Goal: Information Seeking & Learning: Learn about a topic

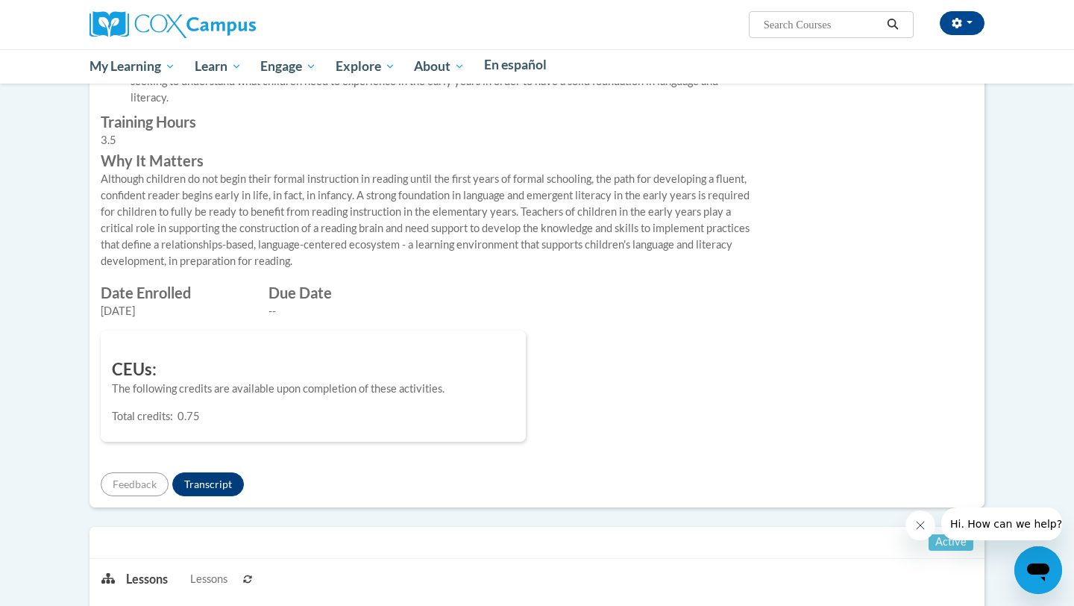
scroll to position [587, 0]
click at [252, 396] on p "The following credits are available upon completion of these activities." at bounding box center [313, 388] width 403 height 16
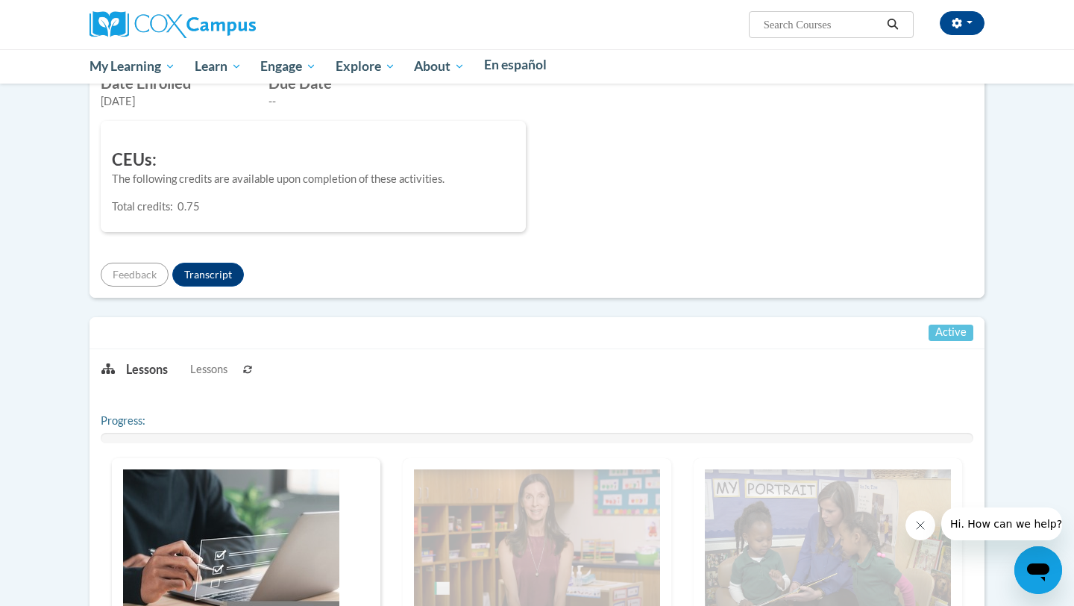
scroll to position [798, 0]
click at [244, 285] on button "Transcript" at bounding box center [208, 273] width 72 height 24
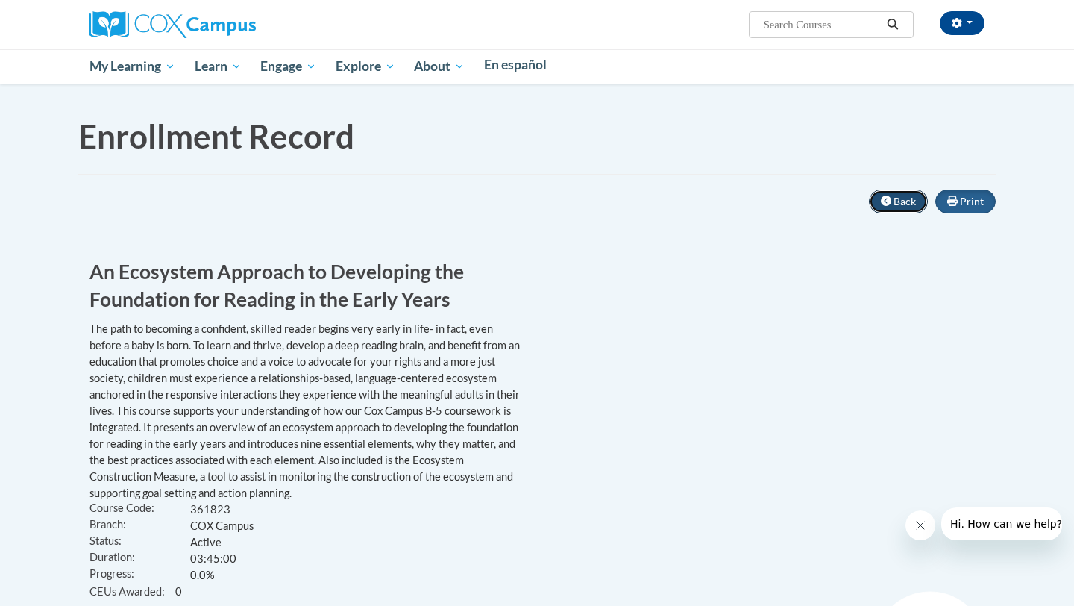
click at [916, 207] on span "Back" at bounding box center [905, 201] width 22 height 13
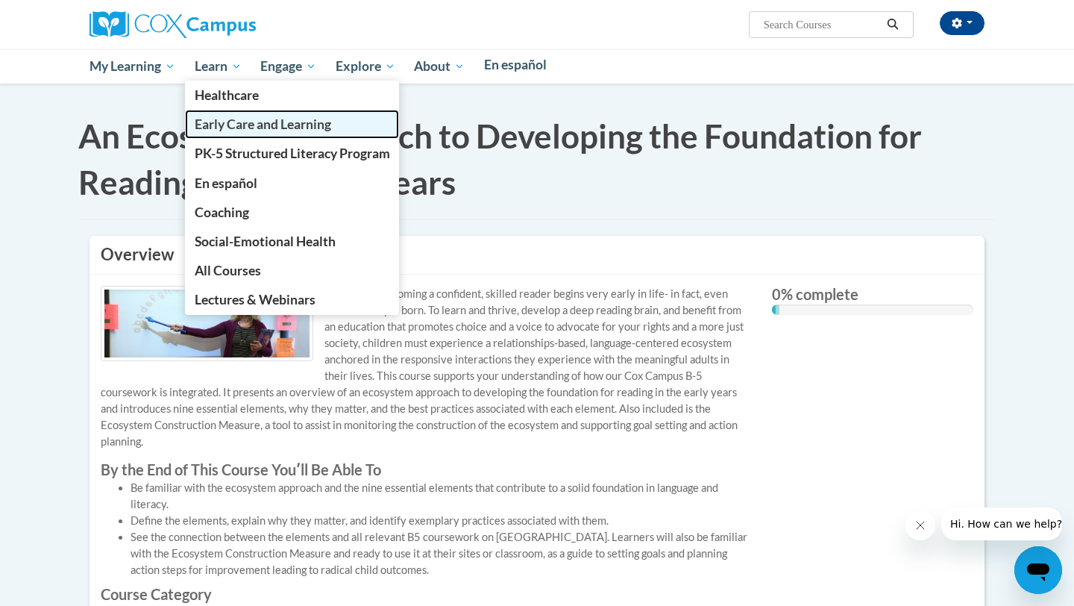
click at [271, 116] on span "Early Care and Learning" at bounding box center [263, 124] width 137 height 16
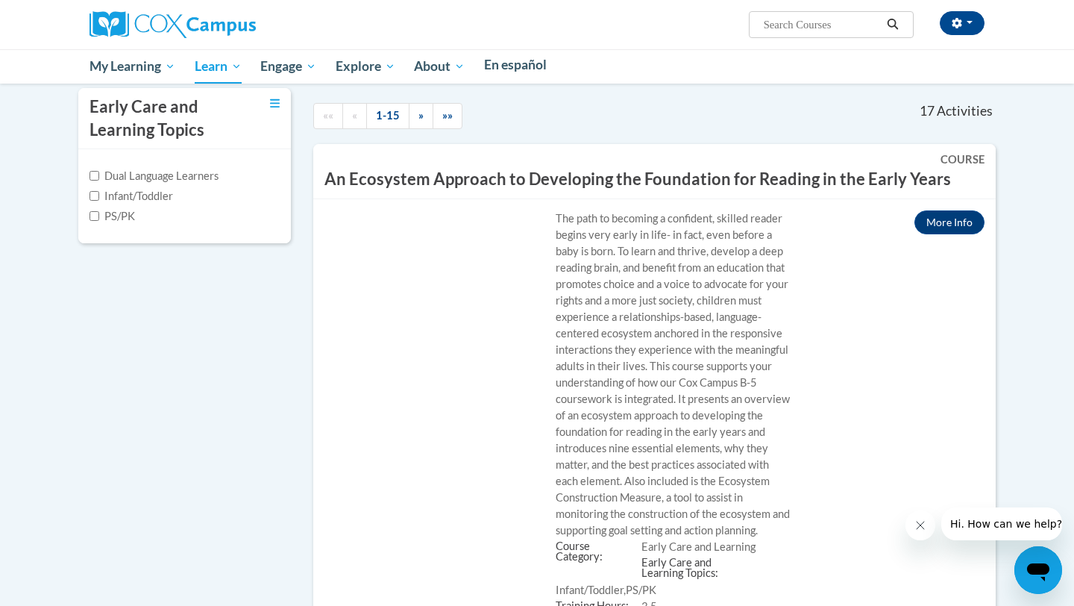
scroll to position [298, 0]
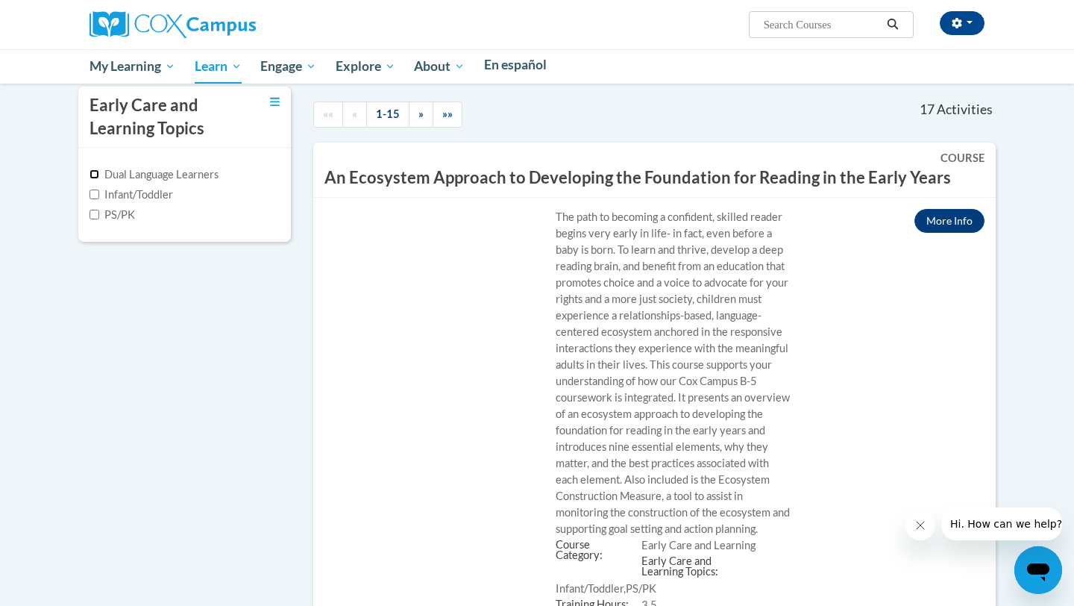
click at [99, 179] on input "Dual Language Learners" at bounding box center [95, 174] width 10 height 10
checkbox input "true"
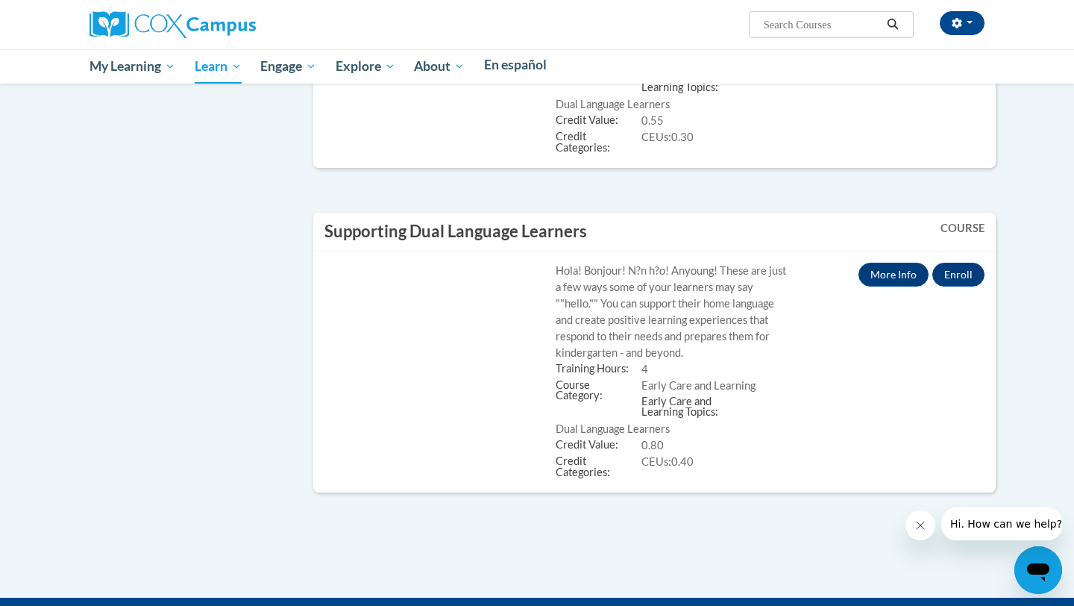
scroll to position [574, 0]
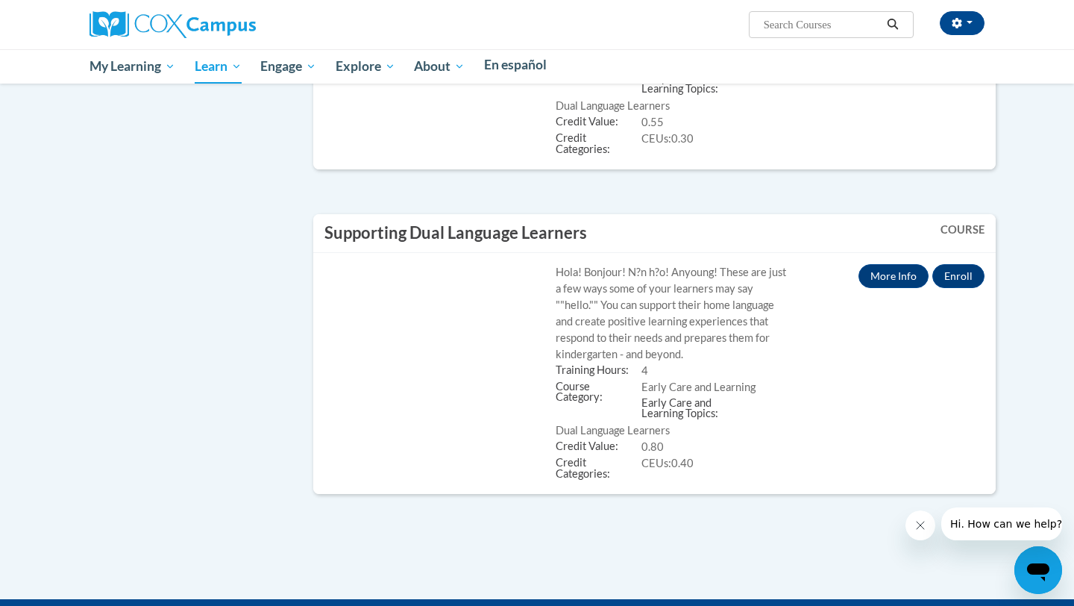
click at [1039, 571] on icon "Open messaging window" at bounding box center [1038, 572] width 22 height 18
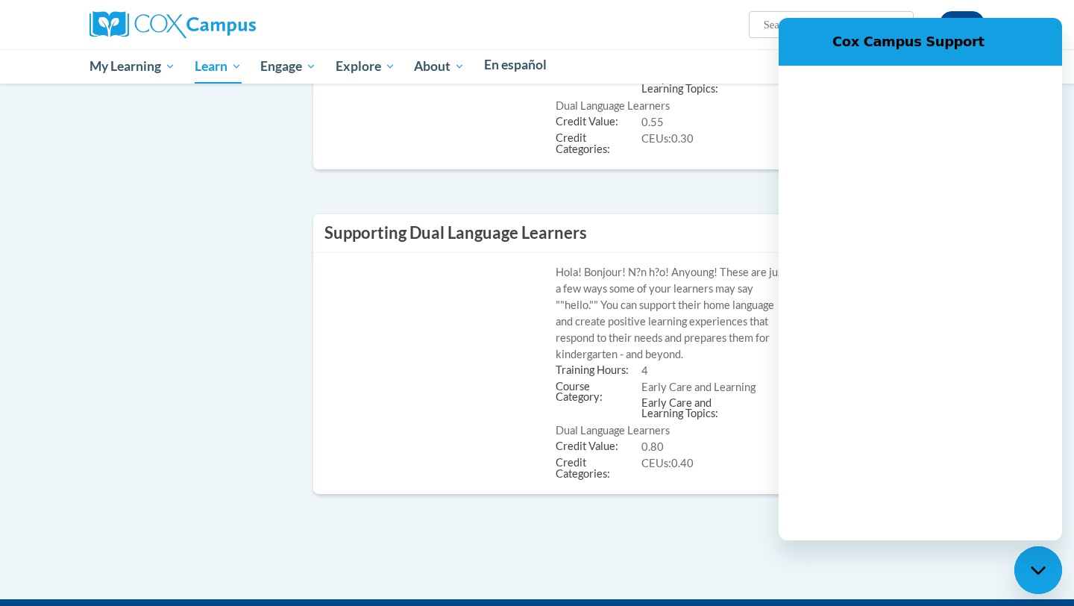
scroll to position [0, 0]
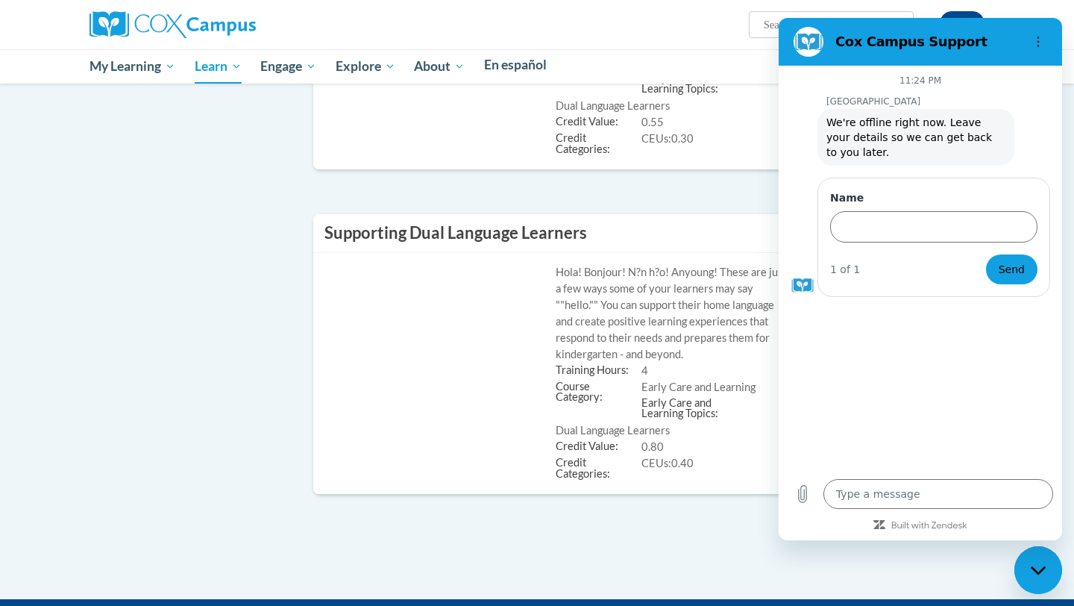
click at [940, 387] on div "11:24 PM Cox Campus Cox Campus says: We're offline right now. Leave your detail…" at bounding box center [921, 268] width 284 height 404
click at [1034, 37] on icon "Options menu" at bounding box center [1039, 42] width 12 height 12
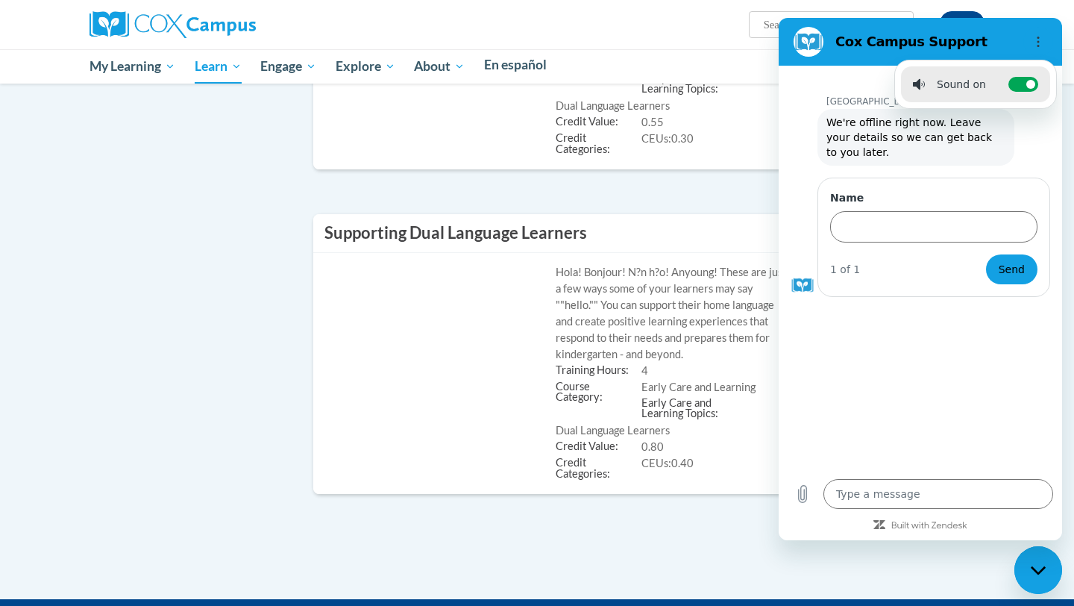
click at [1033, 153] on div "Cox Campus says: We're offline right now. Leave your details so we can get back…" at bounding box center [927, 136] width 272 height 58
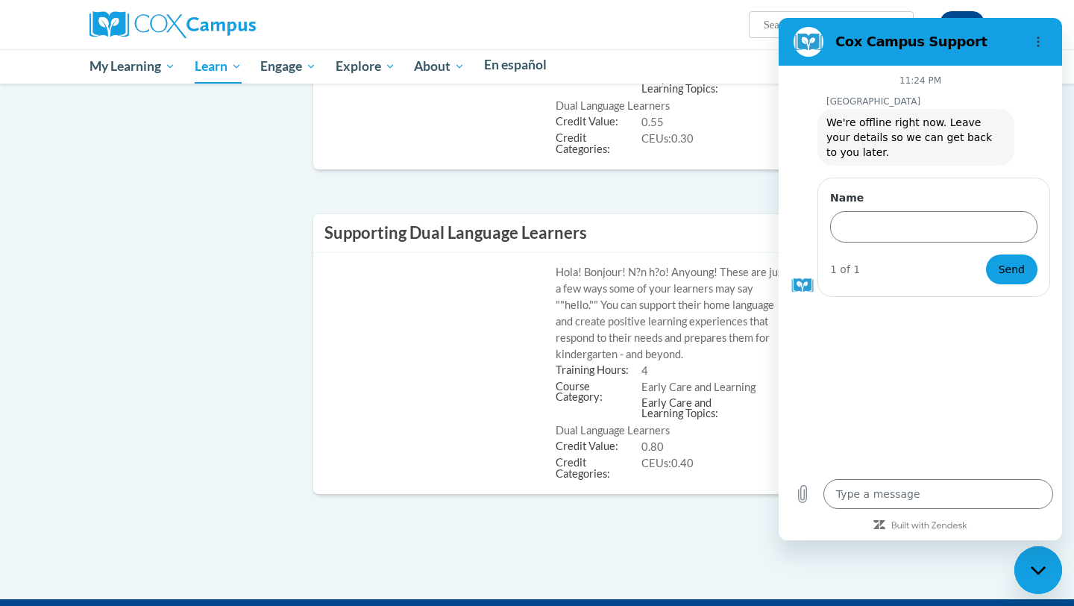
click at [158, 494] on div "Early Care and Learning Topics Dual Language Learners Infant/Toddler PS/PK «« «…" at bounding box center [537, 160] width 940 height 700
click at [1041, 38] on icon "Options menu" at bounding box center [1039, 42] width 12 height 12
click at [884, 41] on h2 "Cox Campus Support" at bounding box center [927, 42] width 182 height 18
click at [1042, 566] on icon "Close messaging window" at bounding box center [1039, 571] width 16 height 10
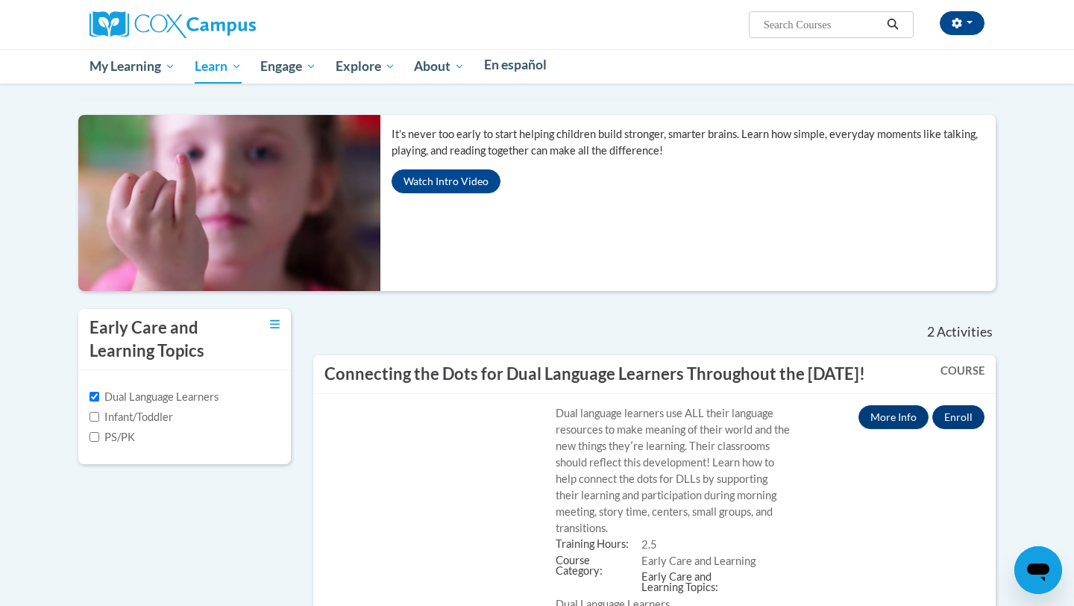
scroll to position [73, 0]
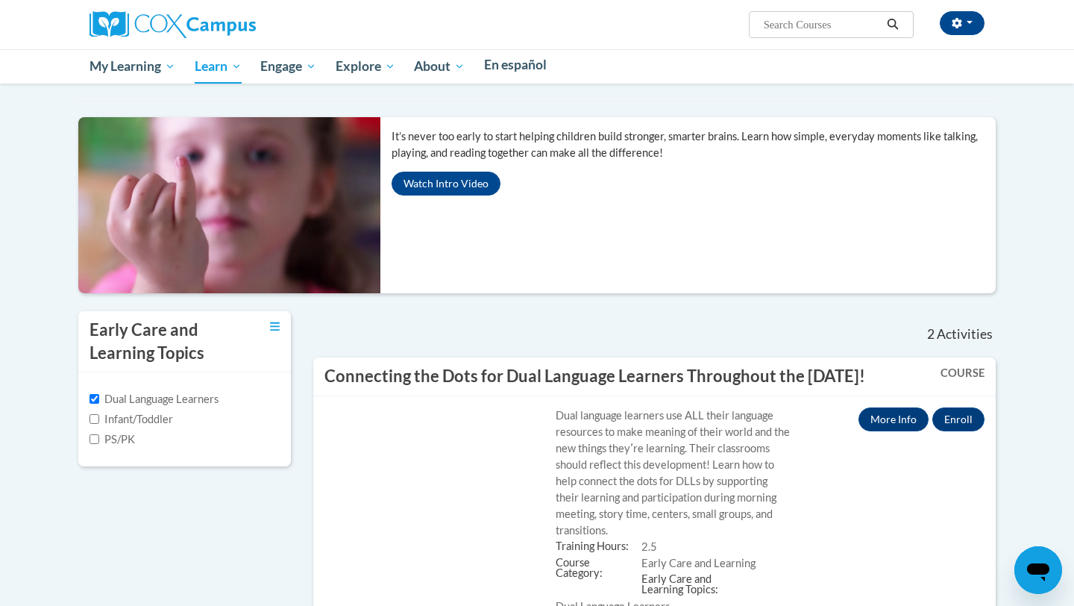
click at [381, 293] on img at bounding box center [223, 205] width 313 height 176
click at [455, 195] on button "Watch Intro Video" at bounding box center [446, 184] width 109 height 24
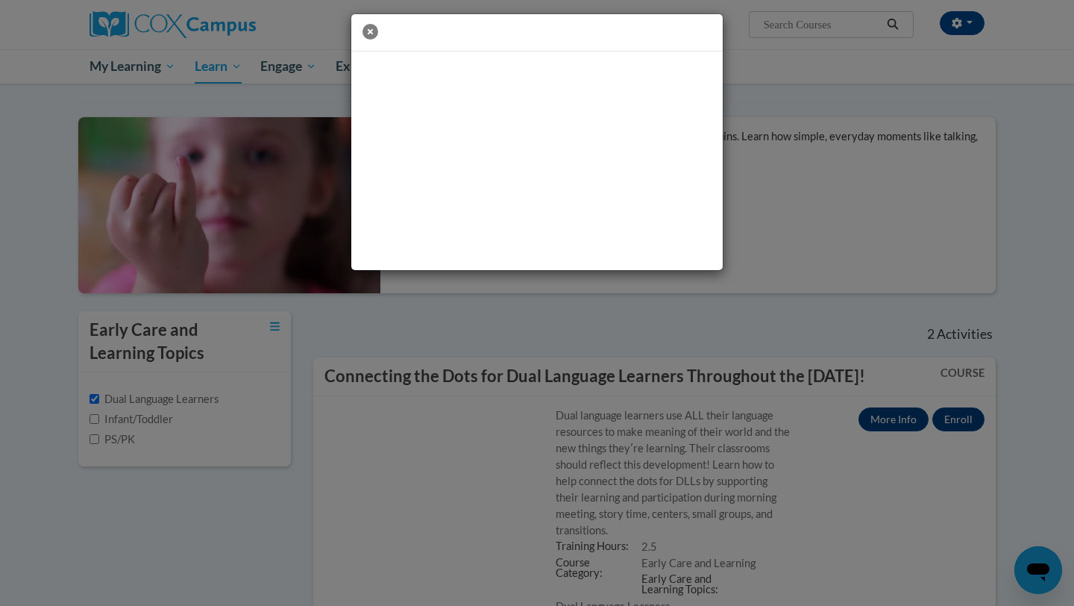
click at [365, 28] on icon "button" at bounding box center [371, 32] width 16 height 16
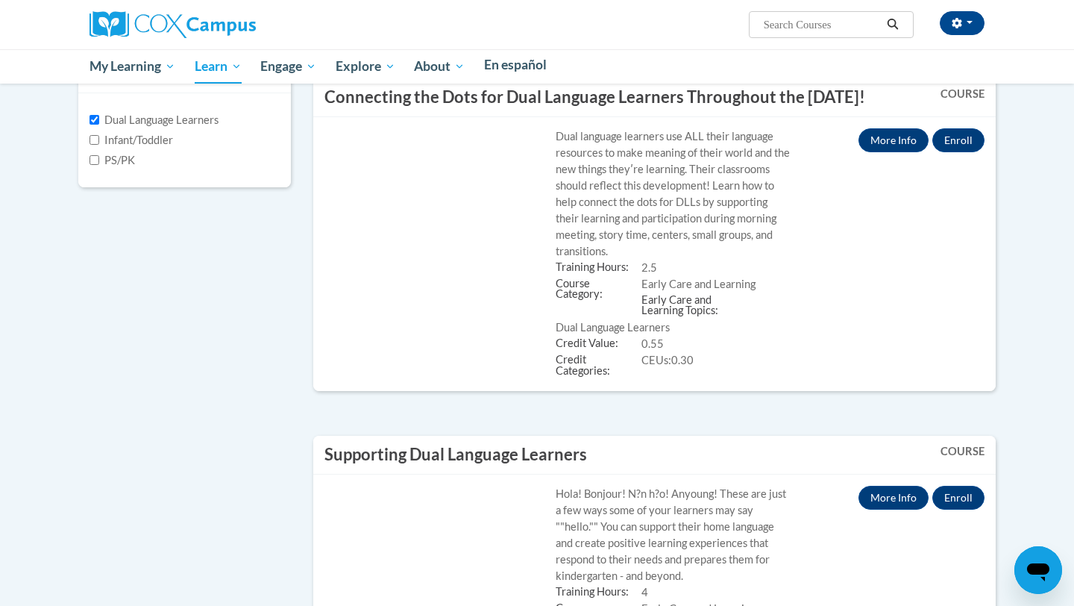
type textarea "x"
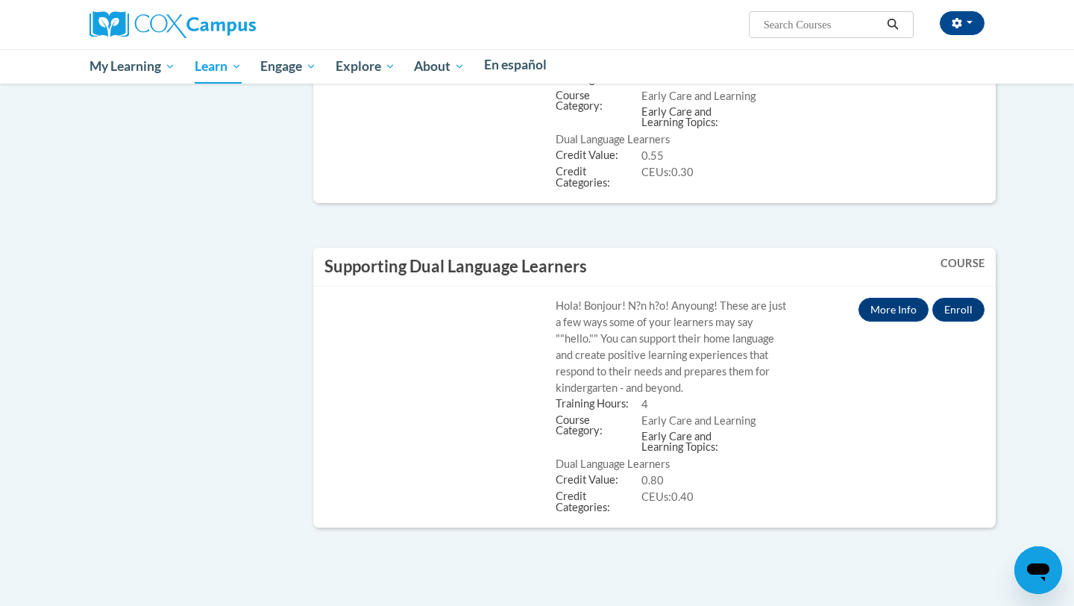
scroll to position [539, 0]
checkbox input "true"
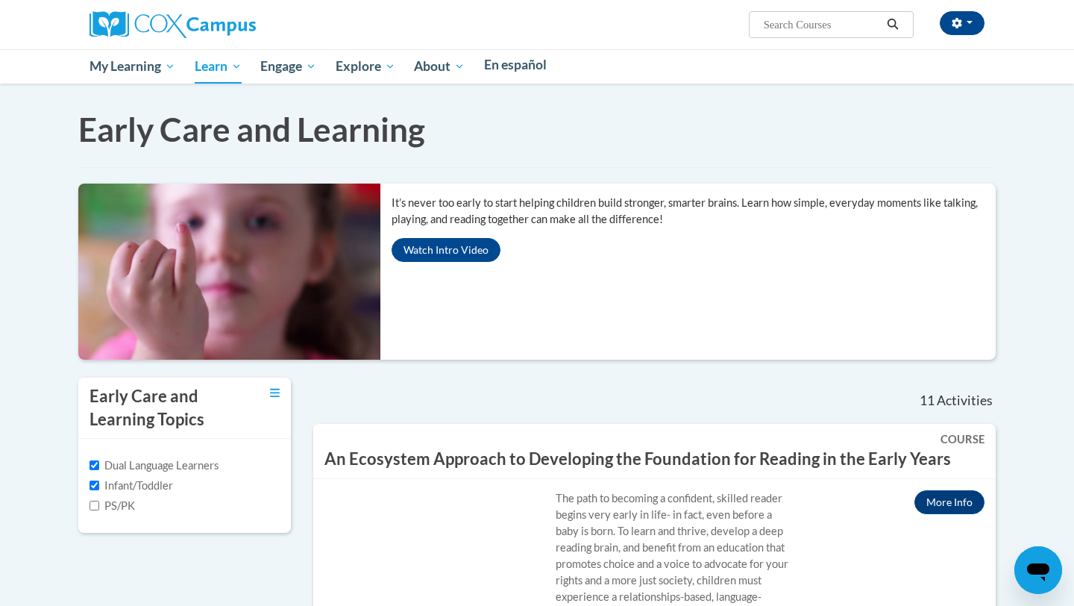
scroll to position [0, 0]
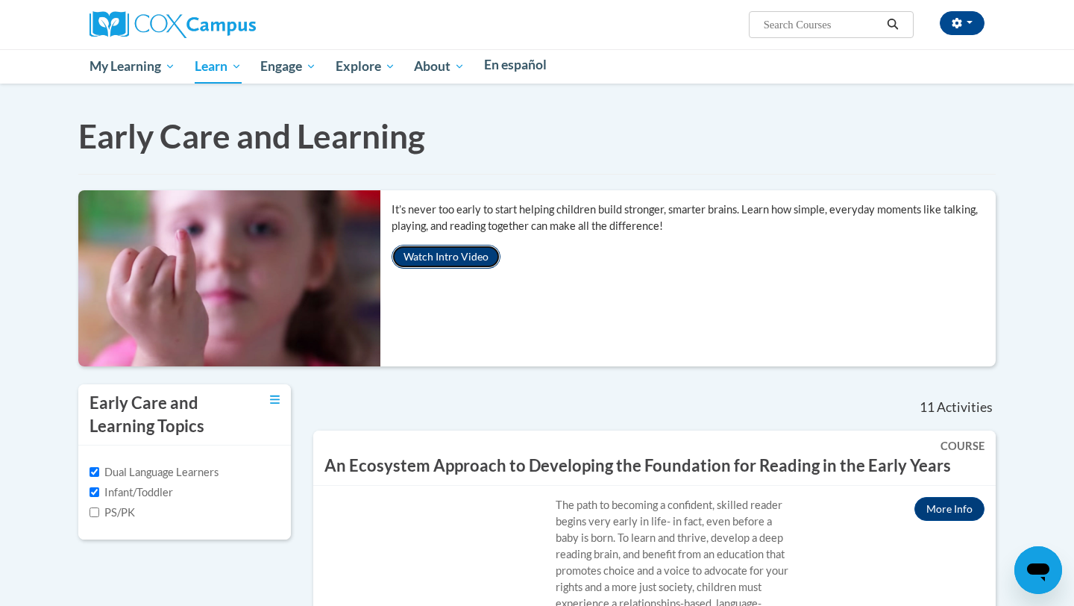
click at [438, 269] on button "Watch Intro Video" at bounding box center [446, 257] width 109 height 24
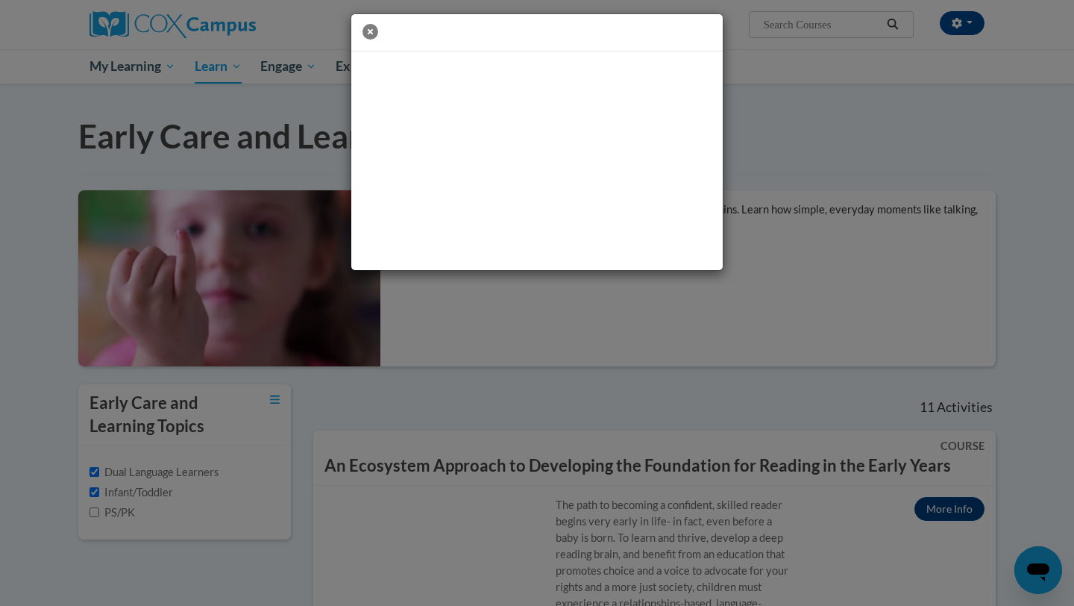
click at [370, 32] on icon "button" at bounding box center [371, 32] width 16 height 16
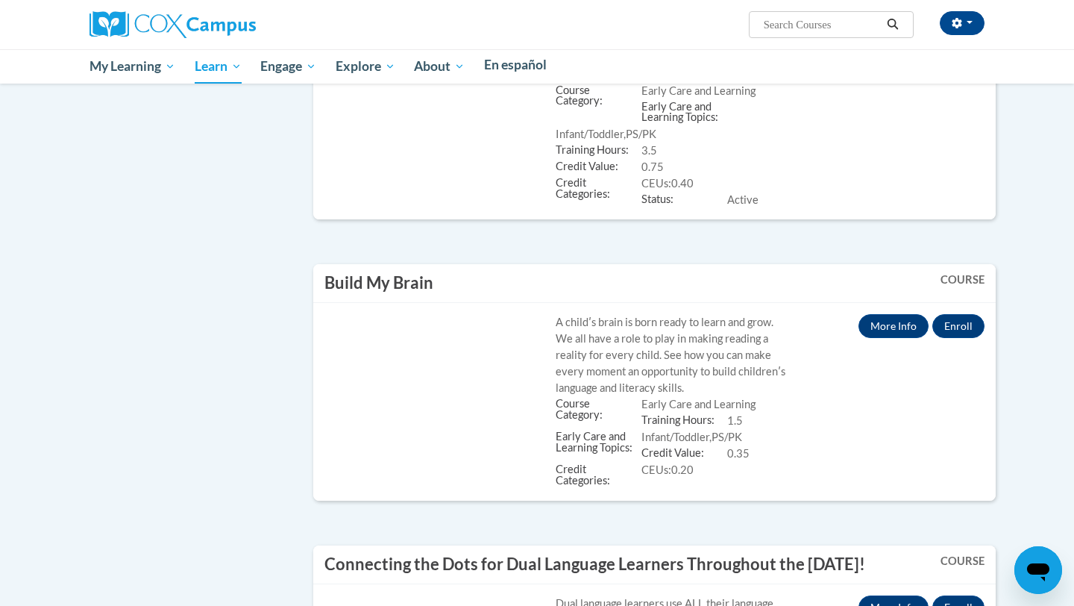
scroll to position [752, 0]
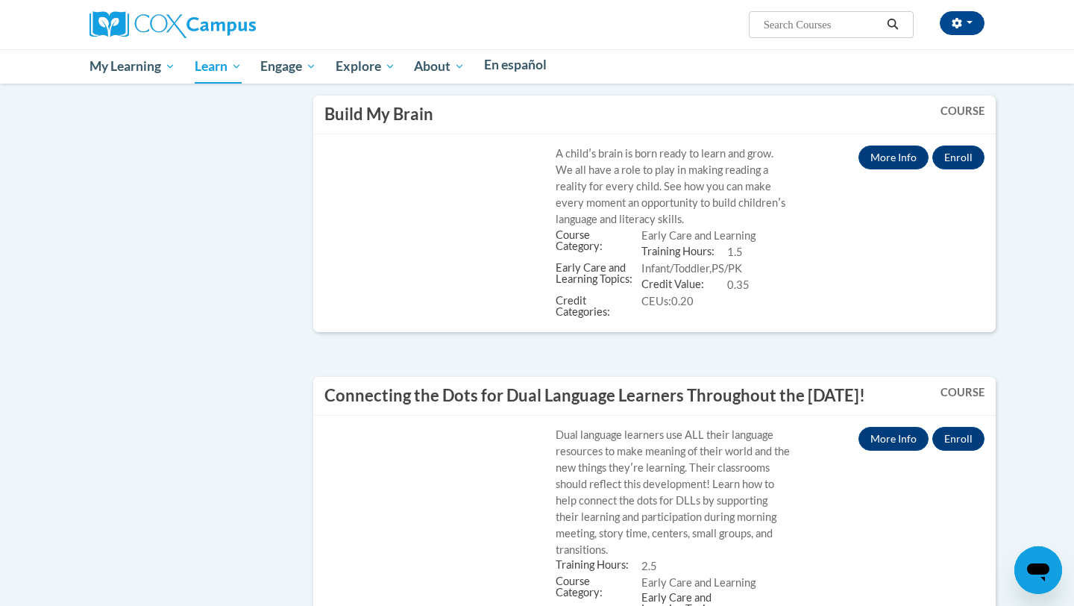
type textarea "x"
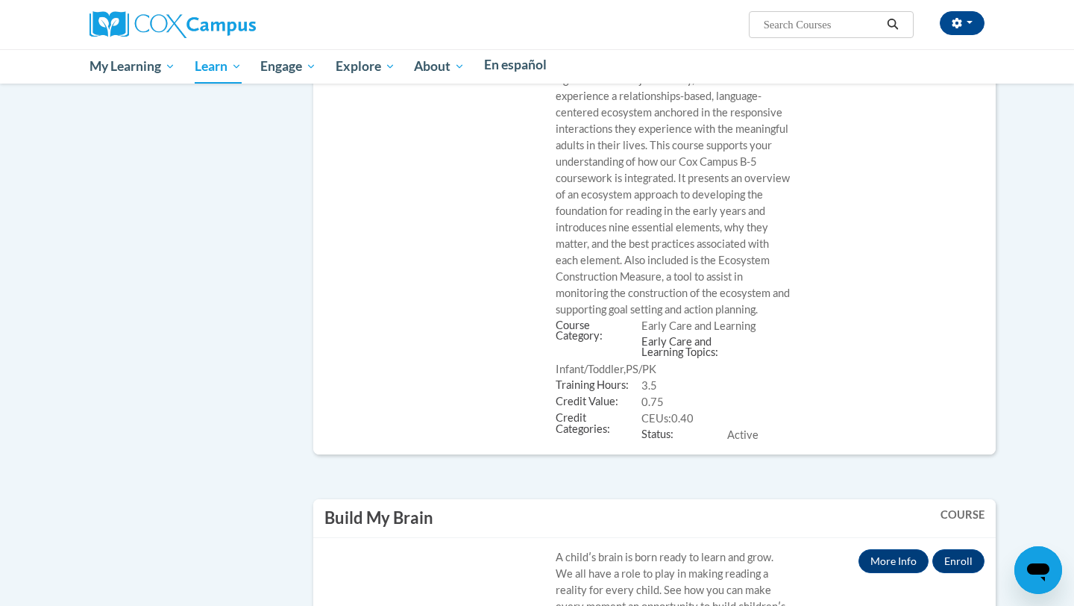
scroll to position [487, 0]
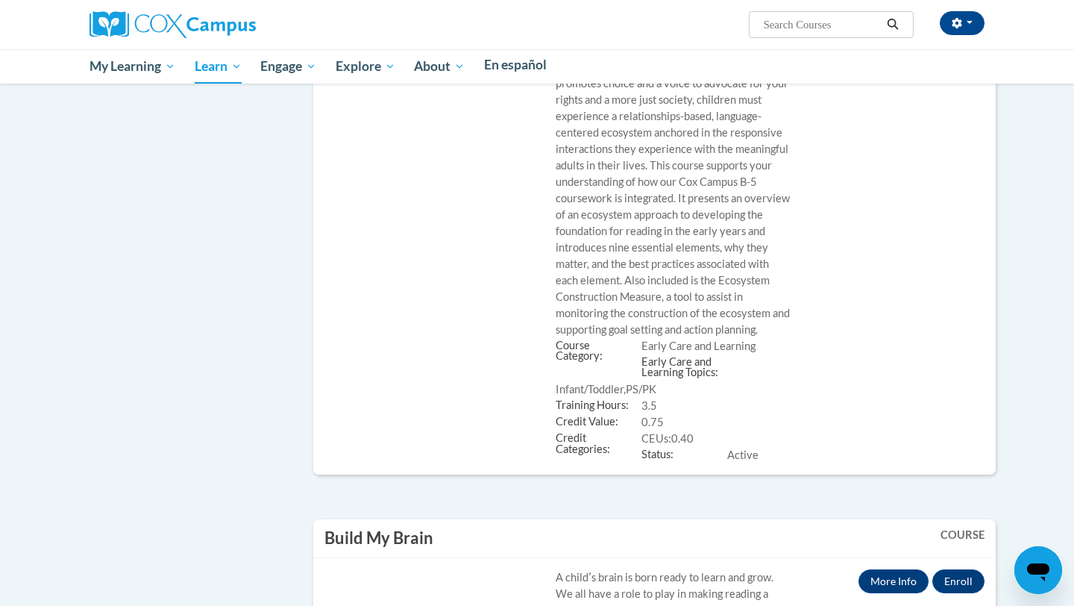
click at [915, 34] on link "More Info" at bounding box center [950, 22] width 70 height 24
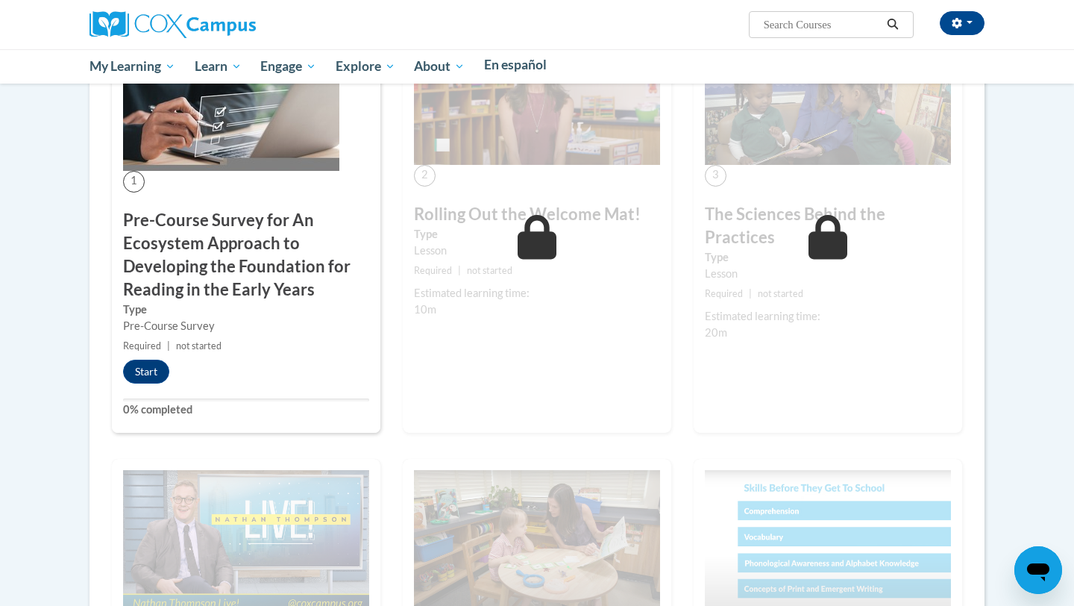
scroll to position [1240, 0]
click at [169, 383] on button "Start" at bounding box center [146, 371] width 46 height 24
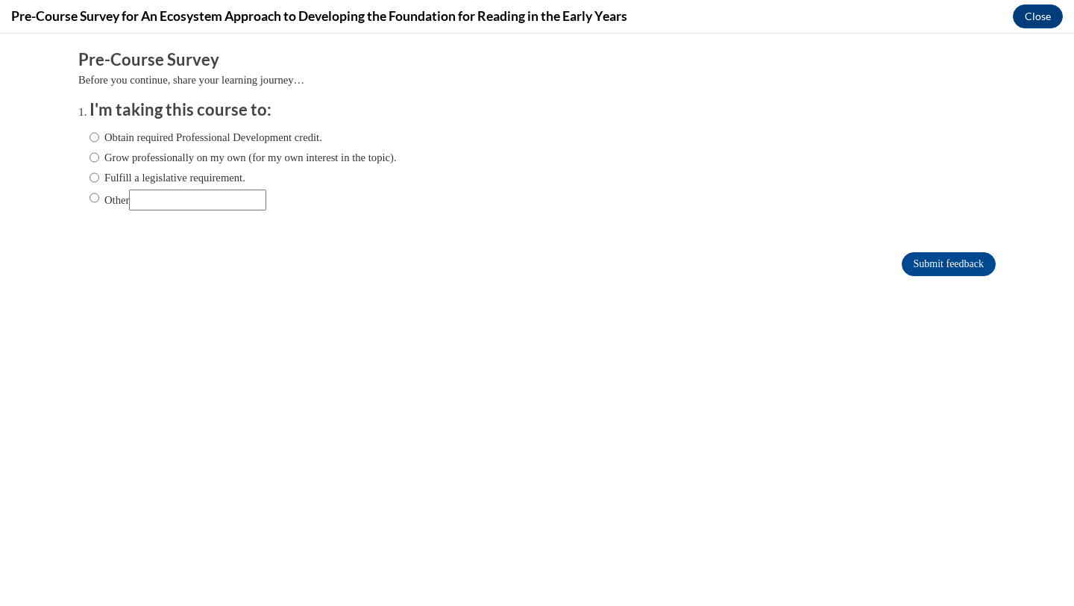
scroll to position [0, 0]
click at [435, 17] on h4 "Pre-Course Survey for An Ecosystem Approach to Developing the Foundation for Re…" at bounding box center [319, 16] width 616 height 19
click at [1033, 567] on icon "Open messaging window" at bounding box center [1038, 572] width 22 height 18
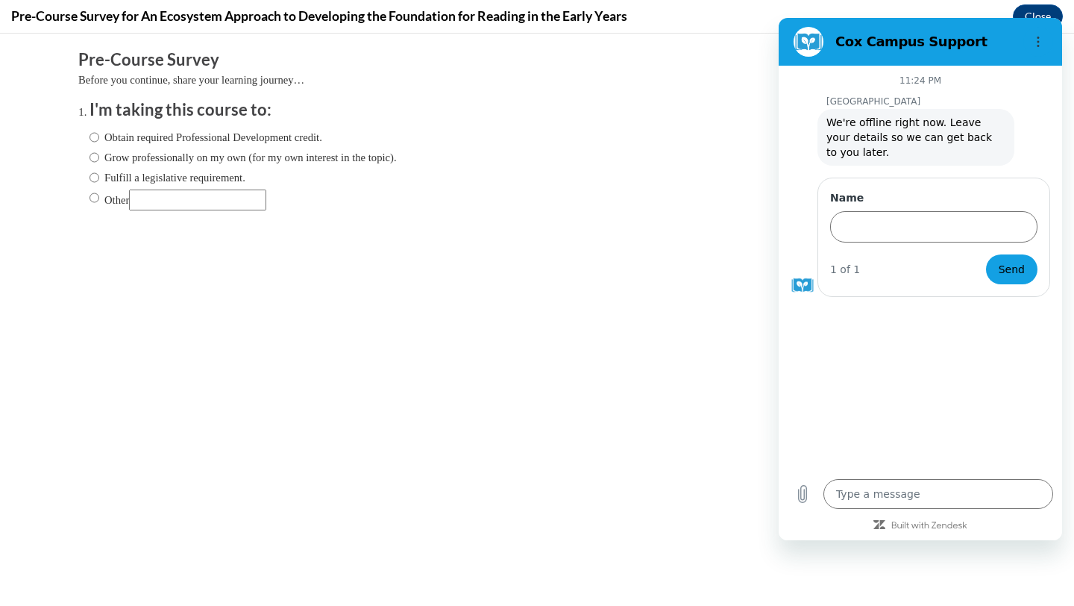
click at [1039, 567] on icon "Close messaging window" at bounding box center [1039, 571] width 16 height 10
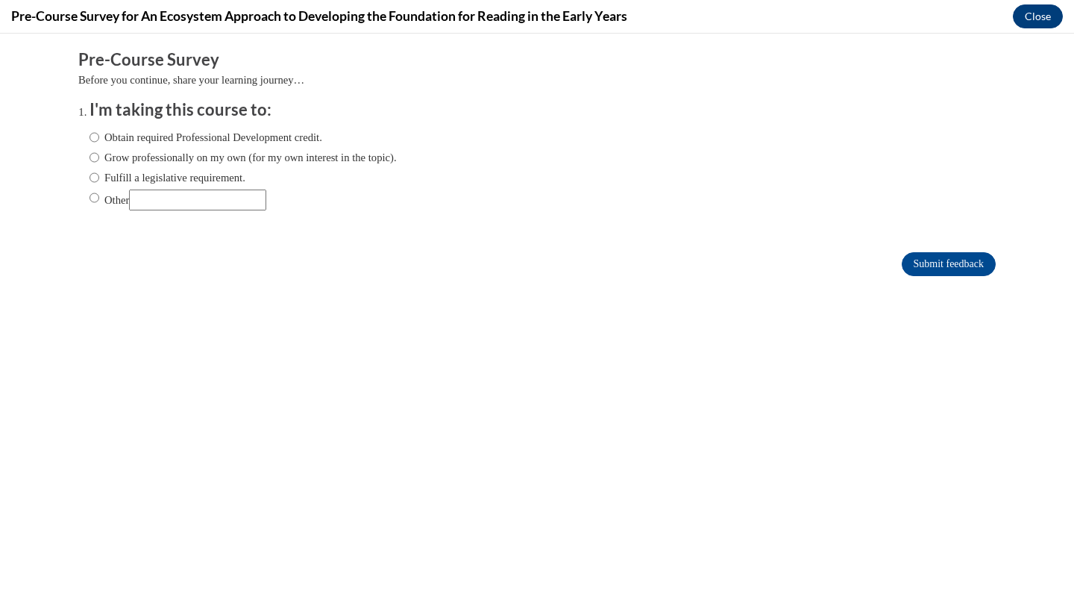
click at [1023, 16] on button "Close" at bounding box center [1038, 16] width 50 height 24
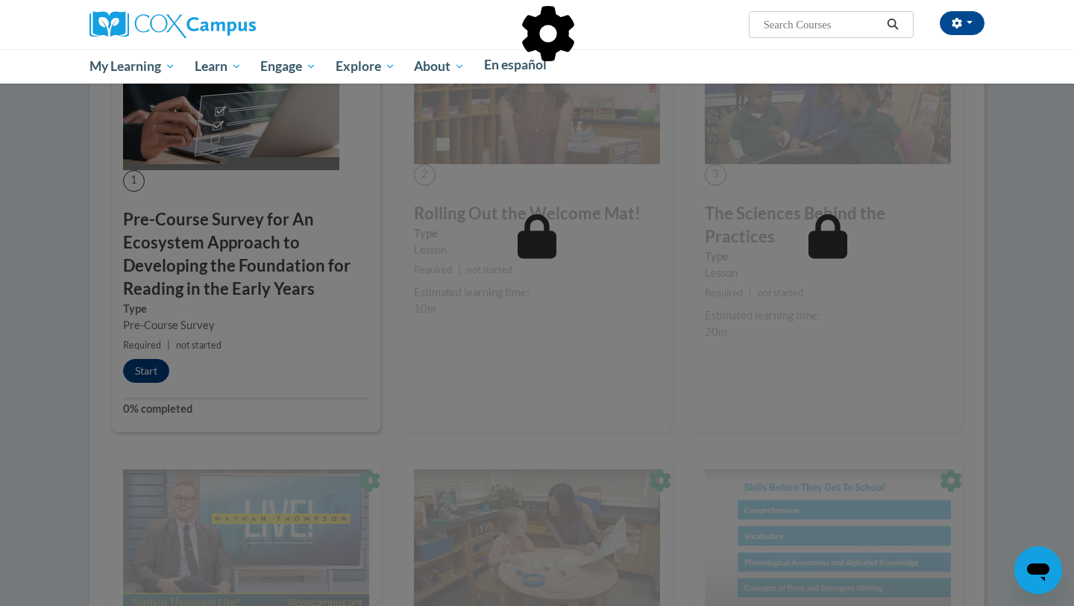
scroll to position [1270, 0]
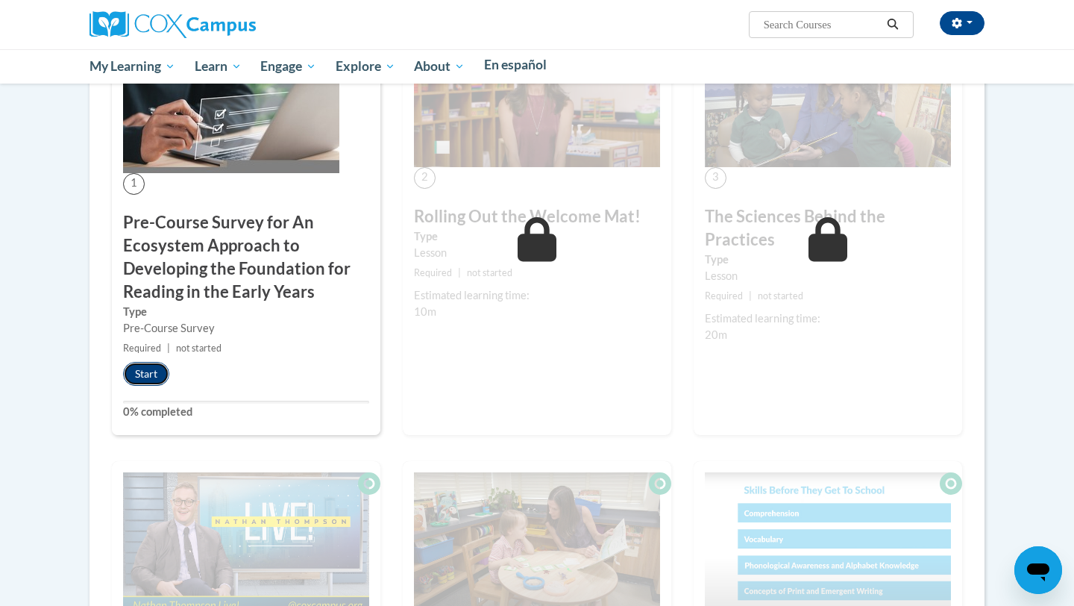
click at [169, 386] on button "Start" at bounding box center [146, 374] width 46 height 24
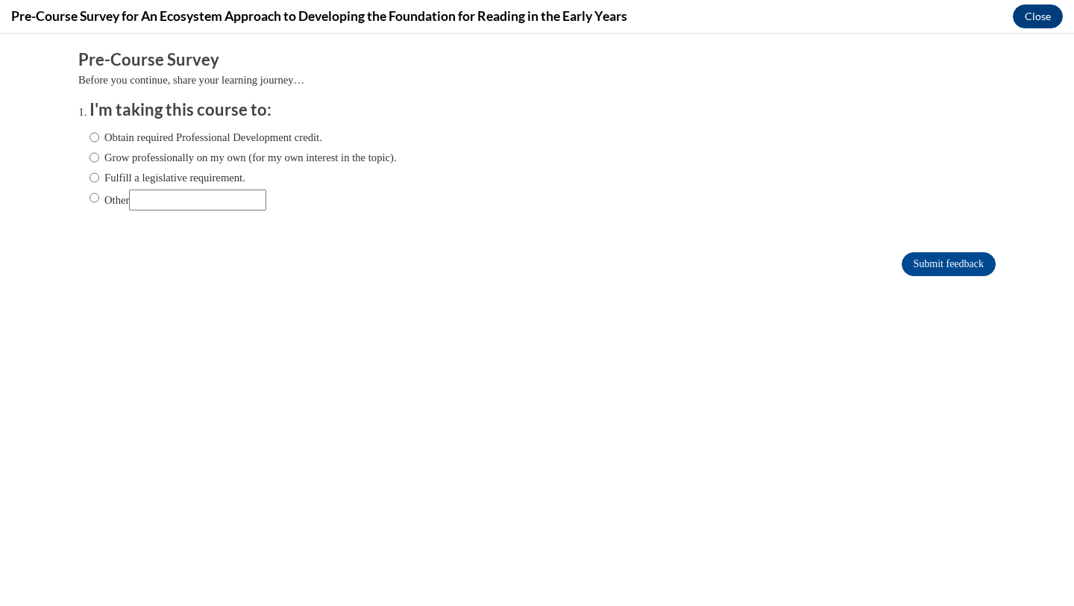
scroll to position [0, 0]
type textarea "x"
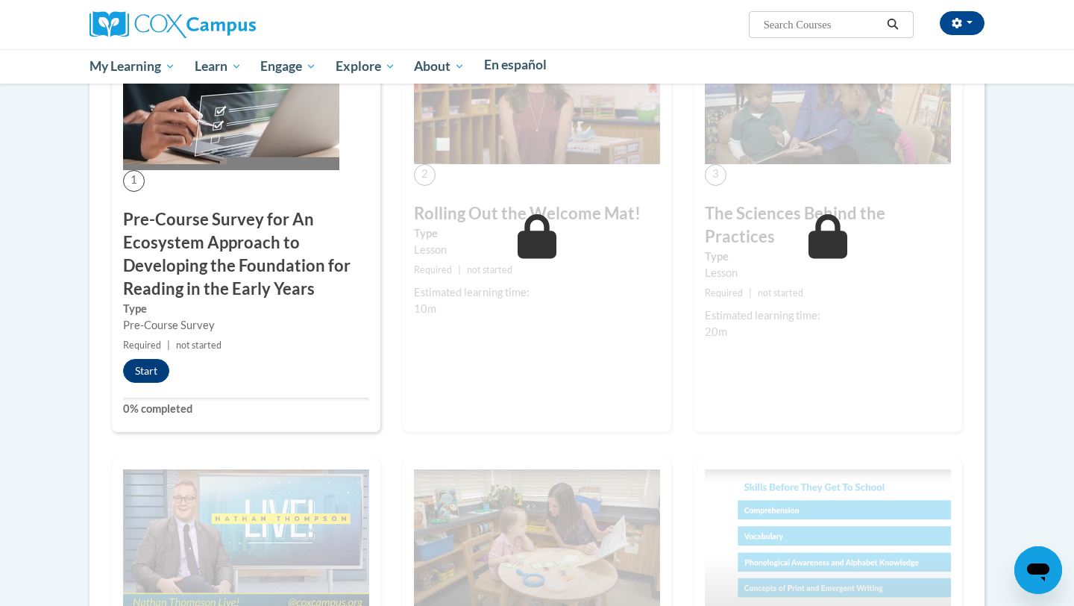
click at [222, 170] on img at bounding box center [231, 97] width 216 height 145
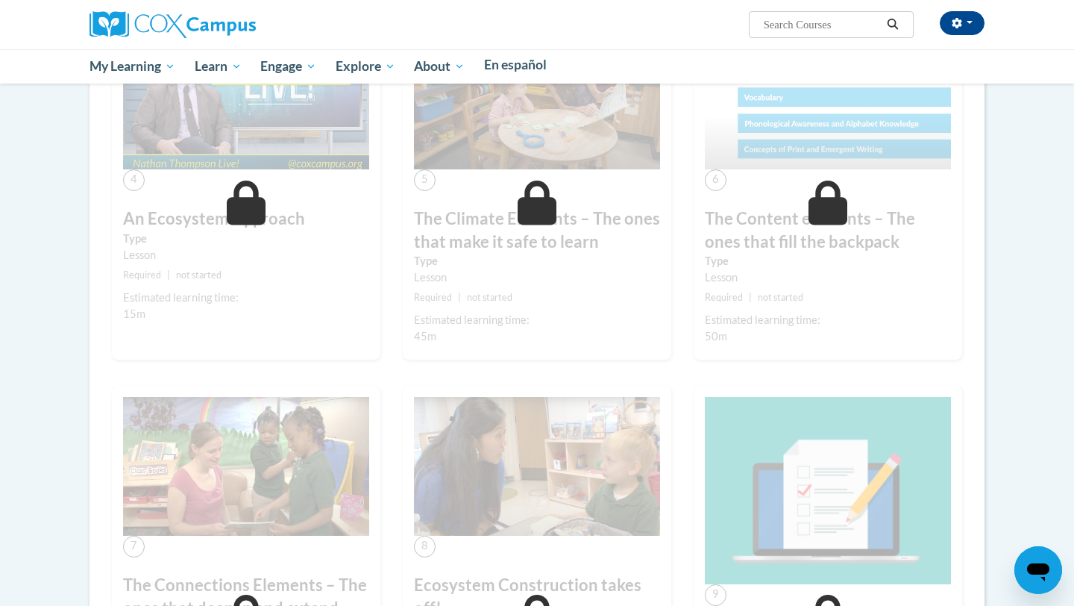
scroll to position [1660, 0]
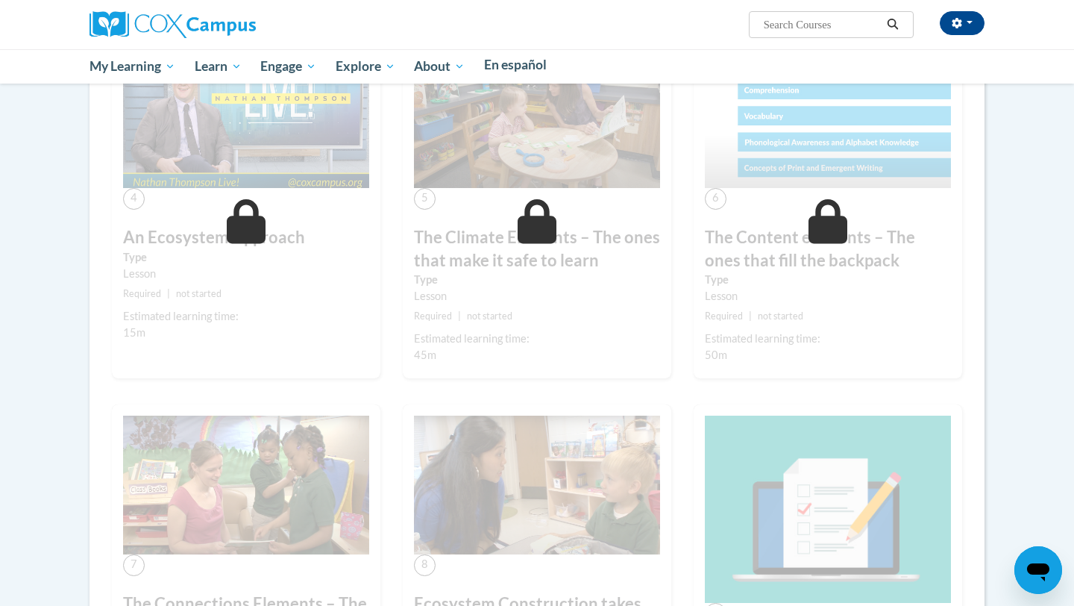
click at [809, 244] on icon at bounding box center [829, 221] width 40 height 45
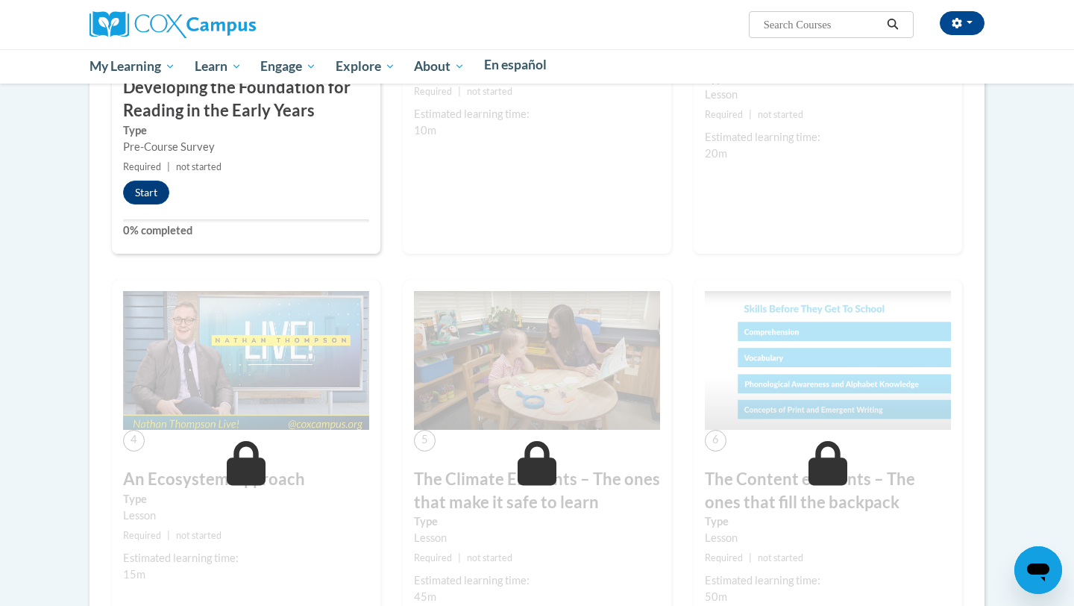
scroll to position [1418, 0]
click at [173, 156] on div "Pre-Course Survey" at bounding box center [246, 148] width 246 height 16
click at [184, 173] on span "not started" at bounding box center [199, 167] width 46 height 11
click at [169, 205] on button "Start" at bounding box center [146, 193] width 46 height 24
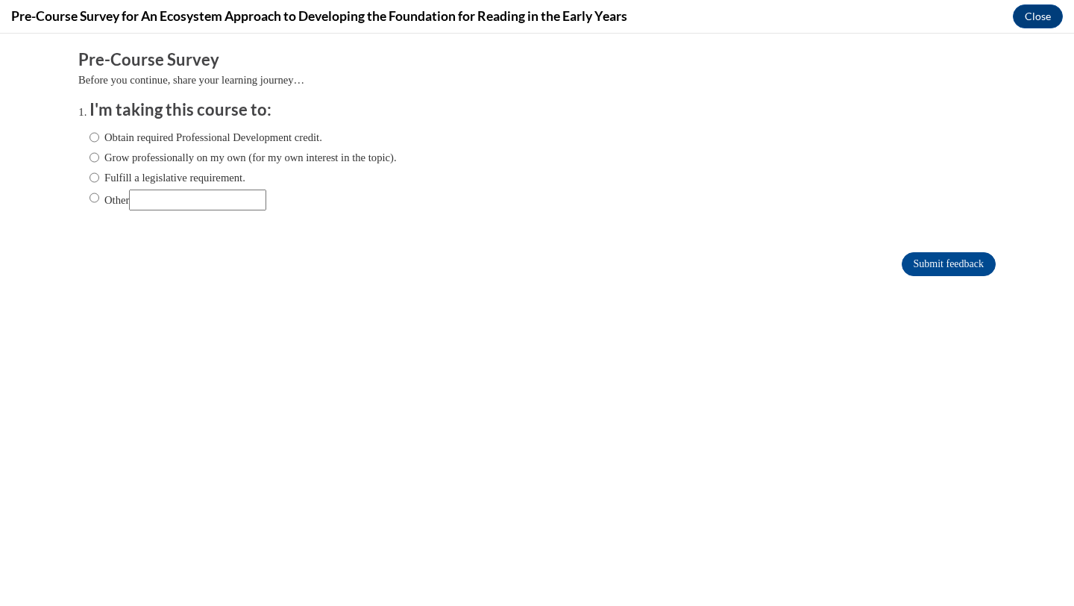
scroll to position [0, 0]
click at [1036, 10] on button "Close" at bounding box center [1038, 16] width 50 height 24
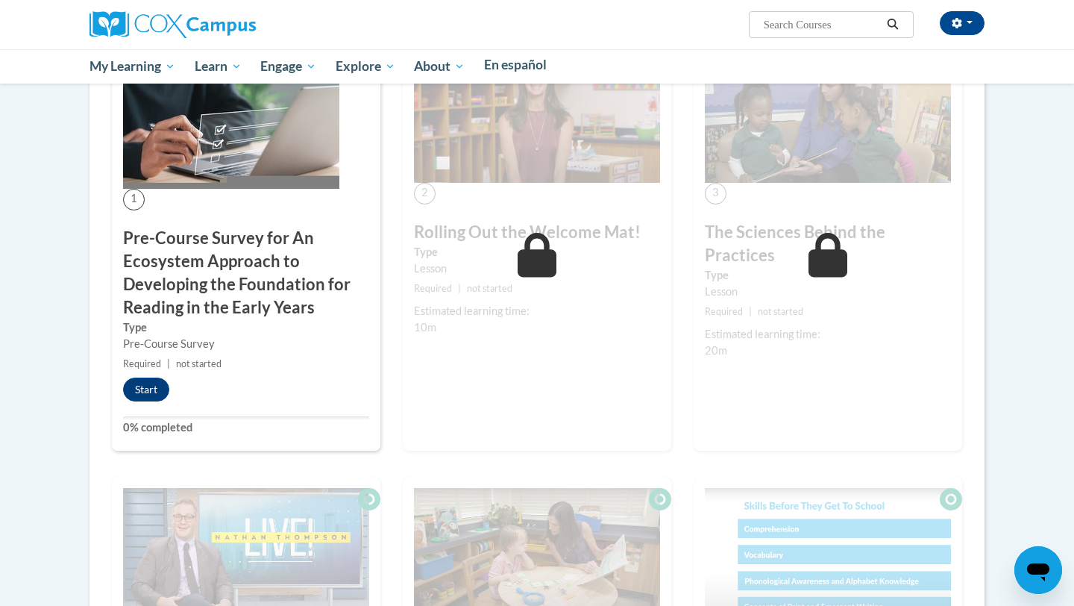
scroll to position [1249, 0]
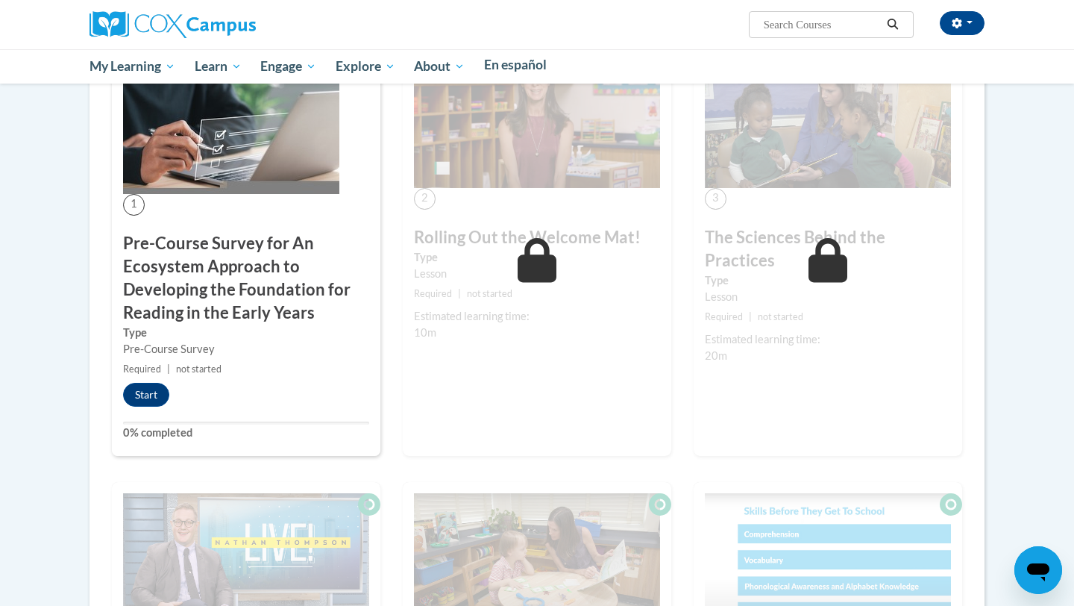
click at [358, 72] on icon at bounding box center [369, 60] width 22 height 22
click at [240, 194] on img at bounding box center [231, 121] width 216 height 145
click at [169, 407] on button "Start" at bounding box center [146, 395] width 46 height 24
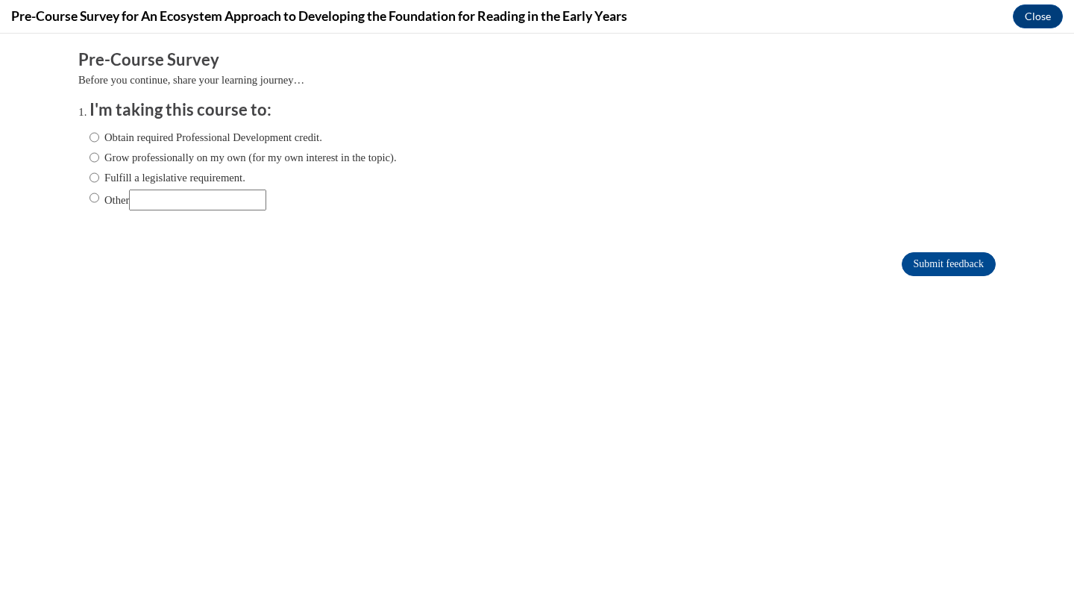
scroll to position [0, 0]
click at [597, 12] on h4 "Pre-Course Survey for An Ecosystem Approach to Developing the Foundation for Re…" at bounding box center [319, 16] width 616 height 19
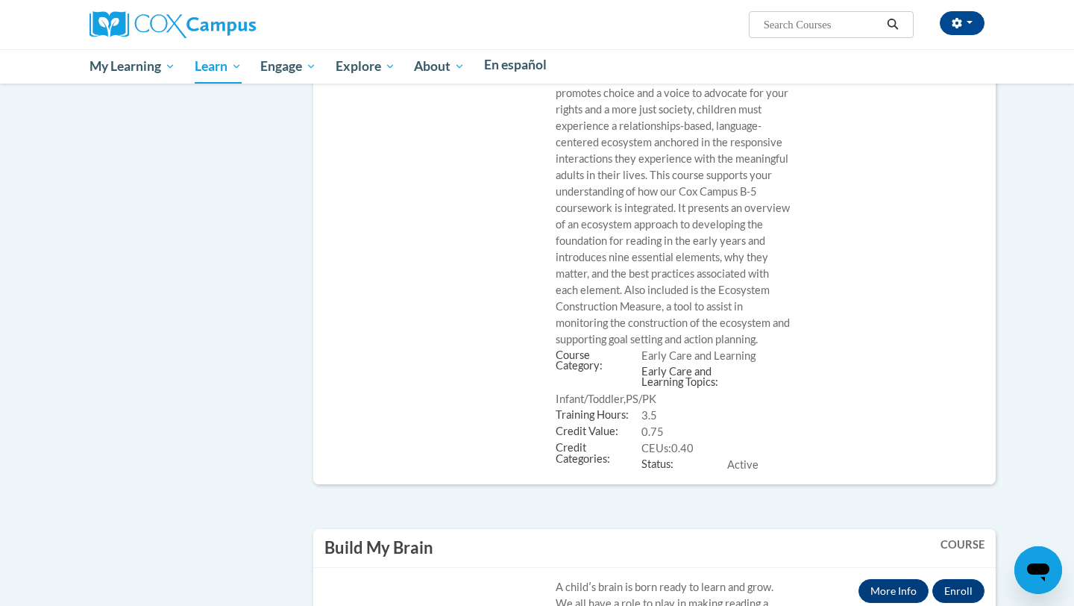
click at [0, 0] on img at bounding box center [0, 0] width 0 height 0
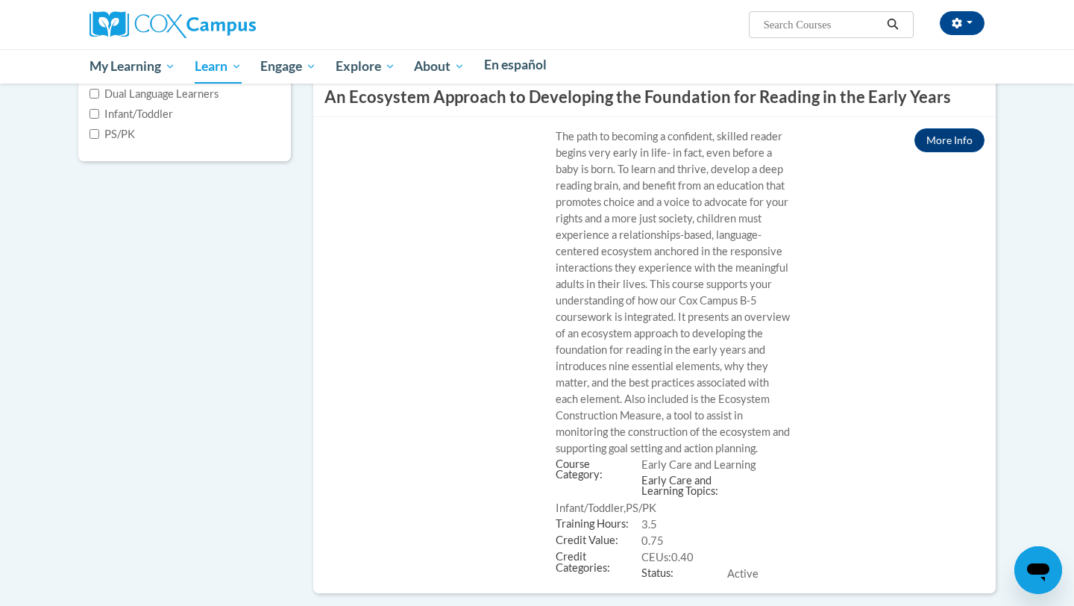
scroll to position [473, 0]
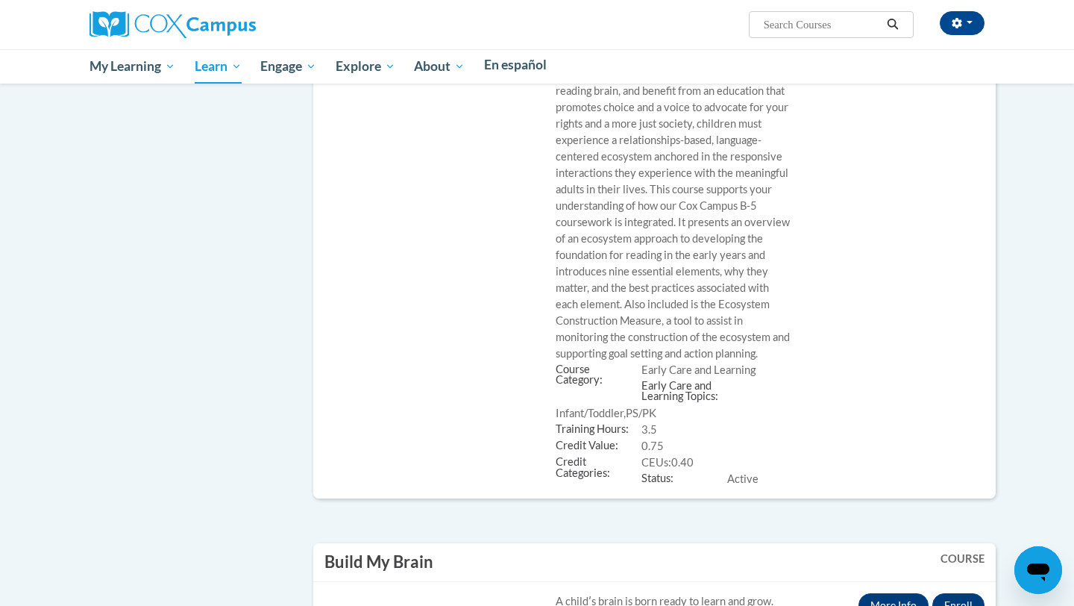
click at [0, 0] on button "Open" at bounding box center [0, 0] width 0 height 0
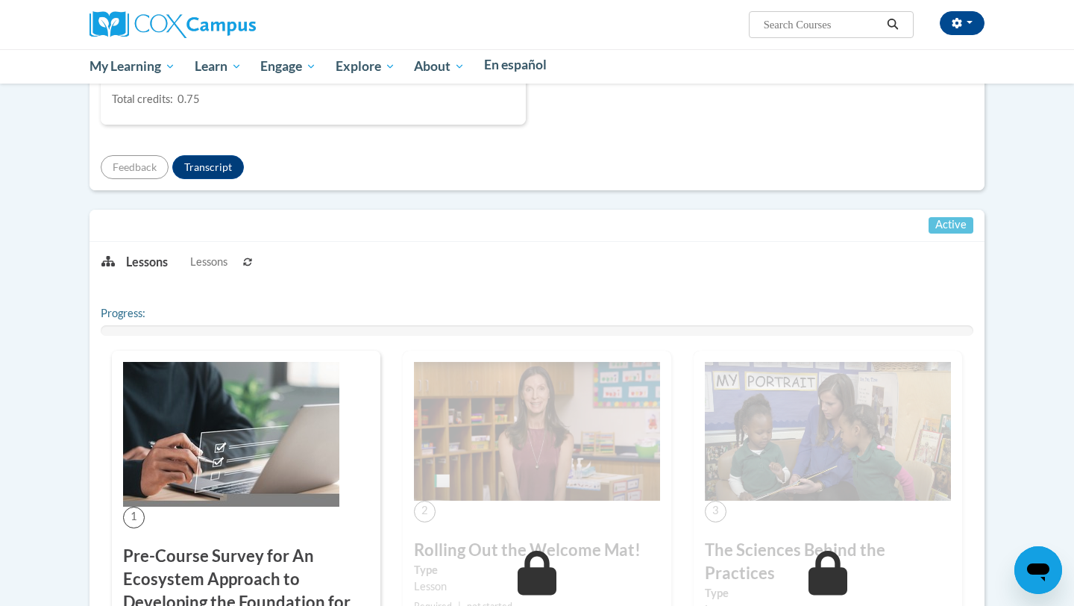
scroll to position [919, 1]
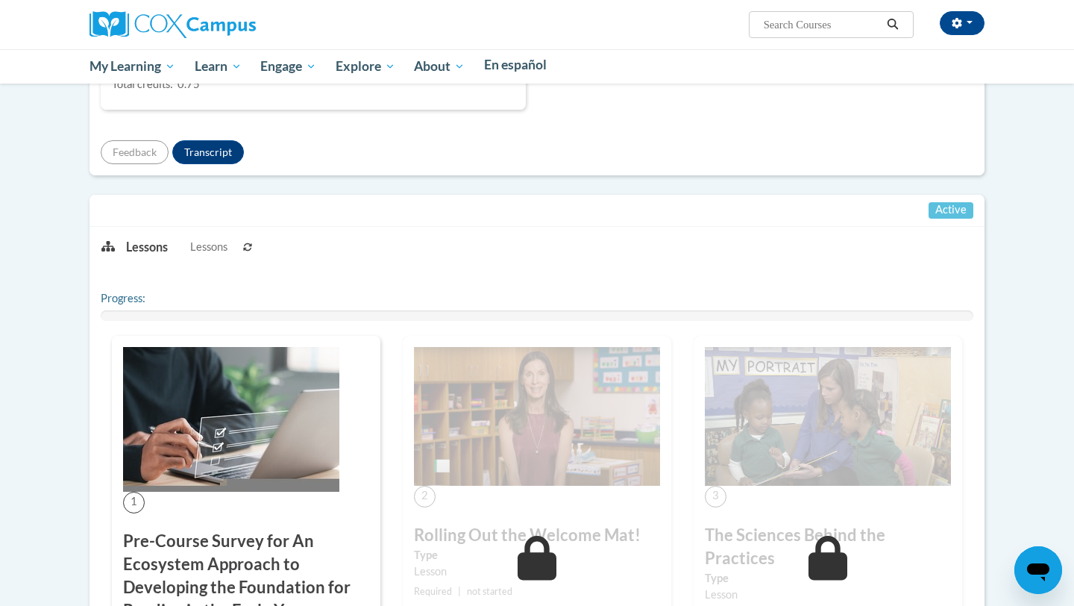
click at [932, 219] on span "Active" at bounding box center [951, 210] width 45 height 16
click at [115, 252] on icon at bounding box center [107, 246] width 13 height 12
click at [168, 255] on p "Lessons" at bounding box center [147, 247] width 42 height 16
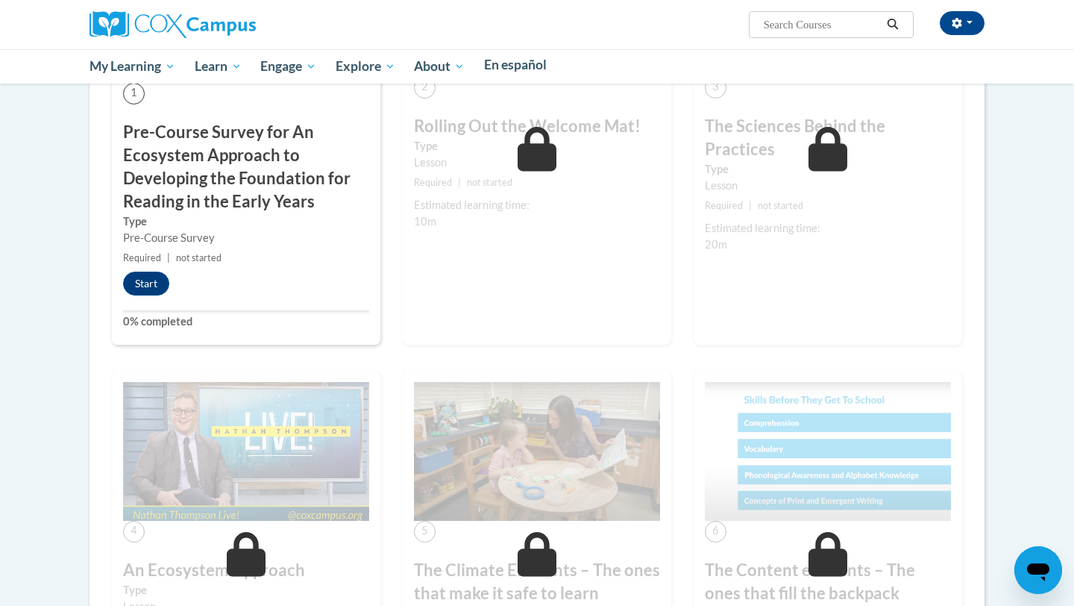
scroll to position [1276, 1]
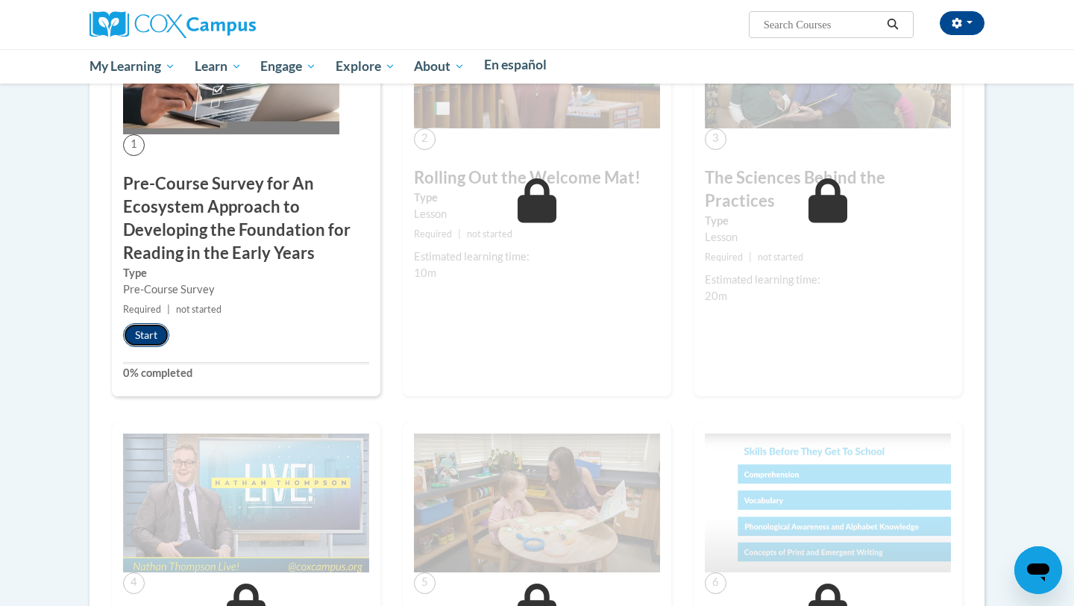
click at [169, 347] on button "Start" at bounding box center [146, 335] width 46 height 24
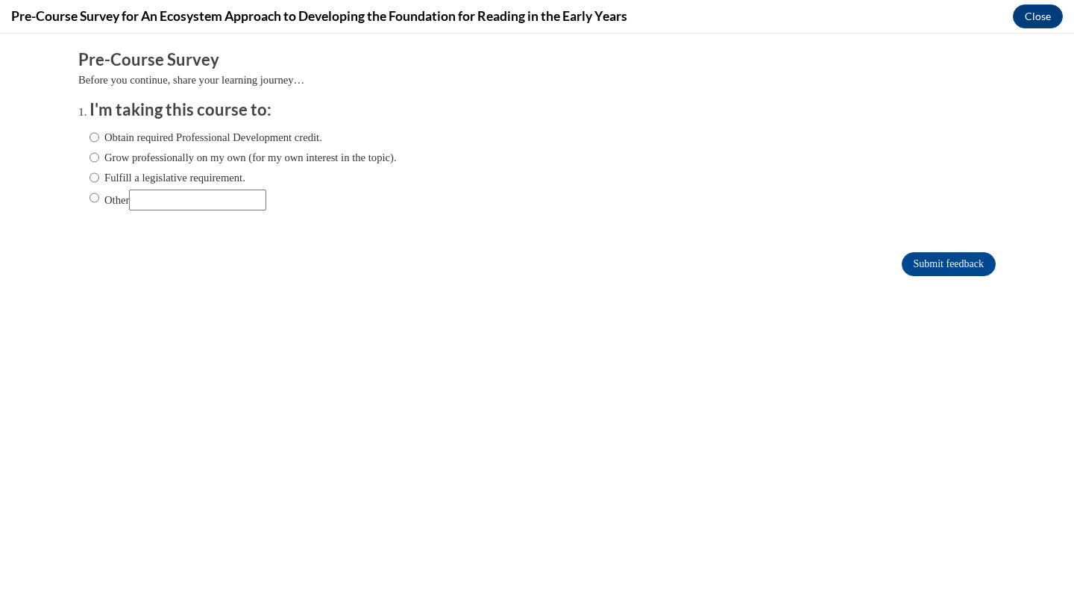
scroll to position [0, 0]
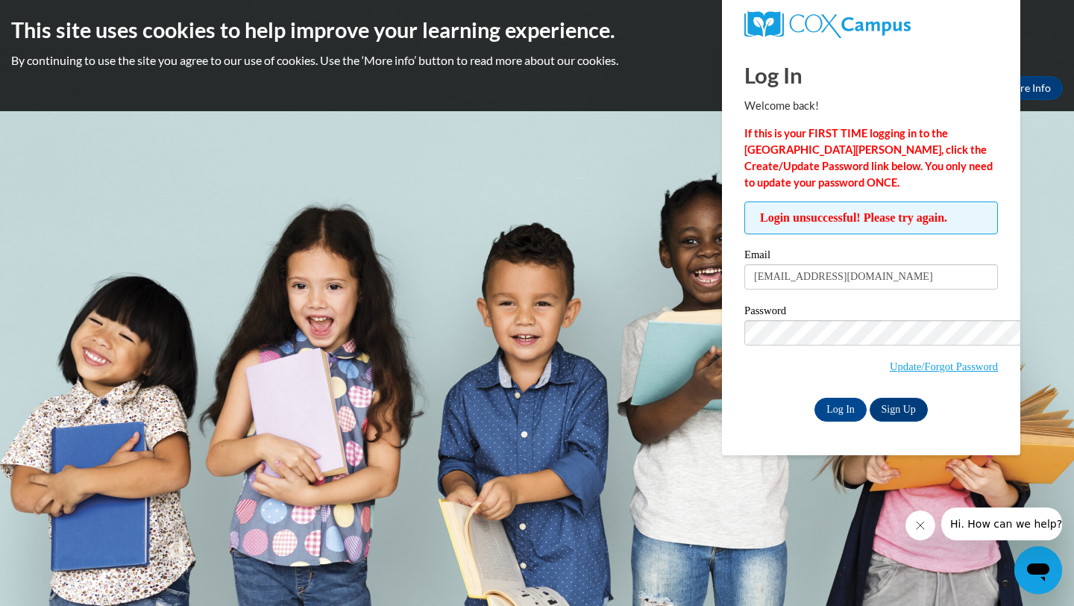
click at [934, 76] on button "Okay" at bounding box center [958, 88] width 48 height 24
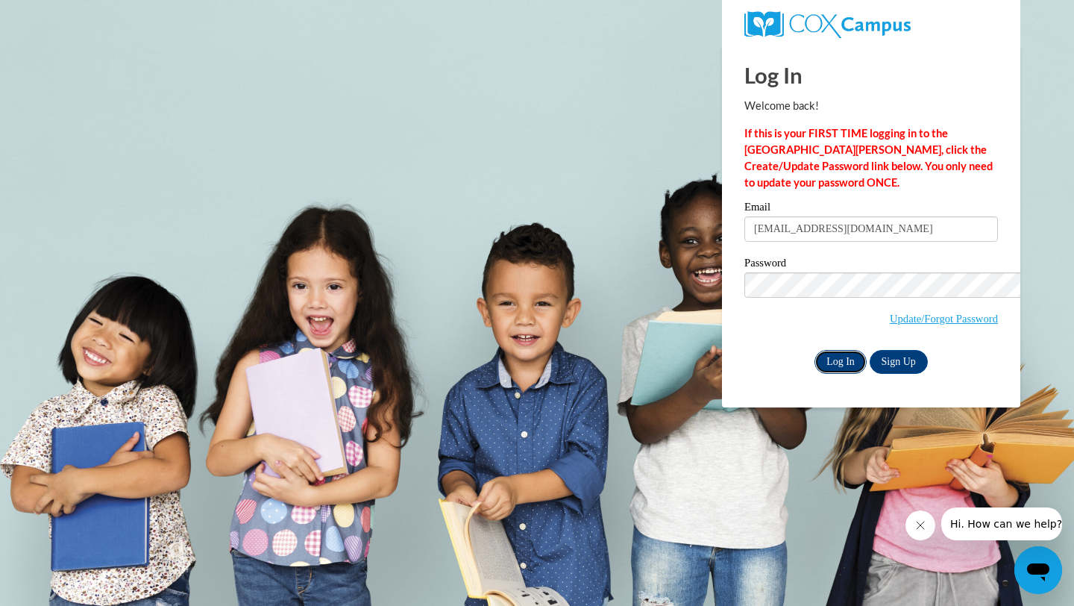
click at [815, 350] on input "Log In" at bounding box center [841, 362] width 52 height 24
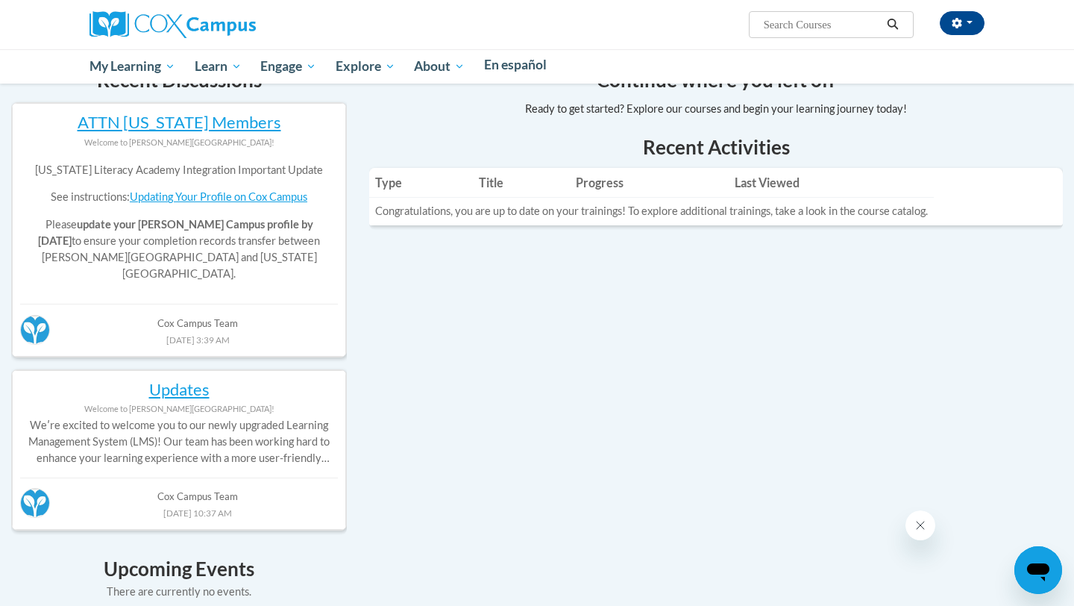
scroll to position [636, 0]
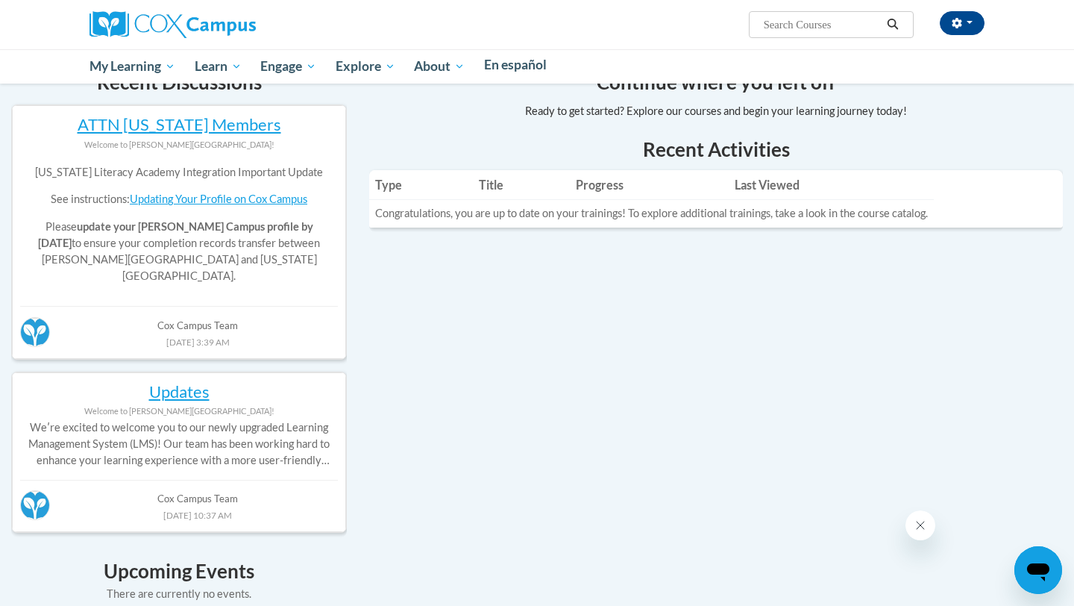
click at [534, 228] on td "Congratulations, you are up to date on your trainings! To explore additional tr…" at bounding box center [651, 214] width 565 height 28
click at [347, 557] on h4 "Upcoming Events" at bounding box center [179, 571] width 336 height 29
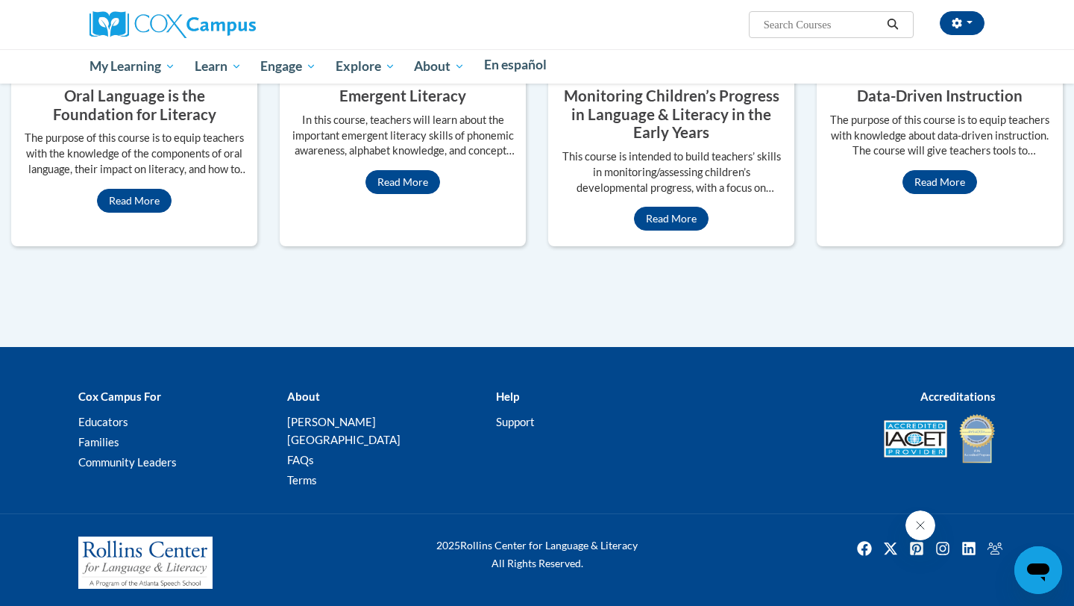
scroll to position [1369, 0]
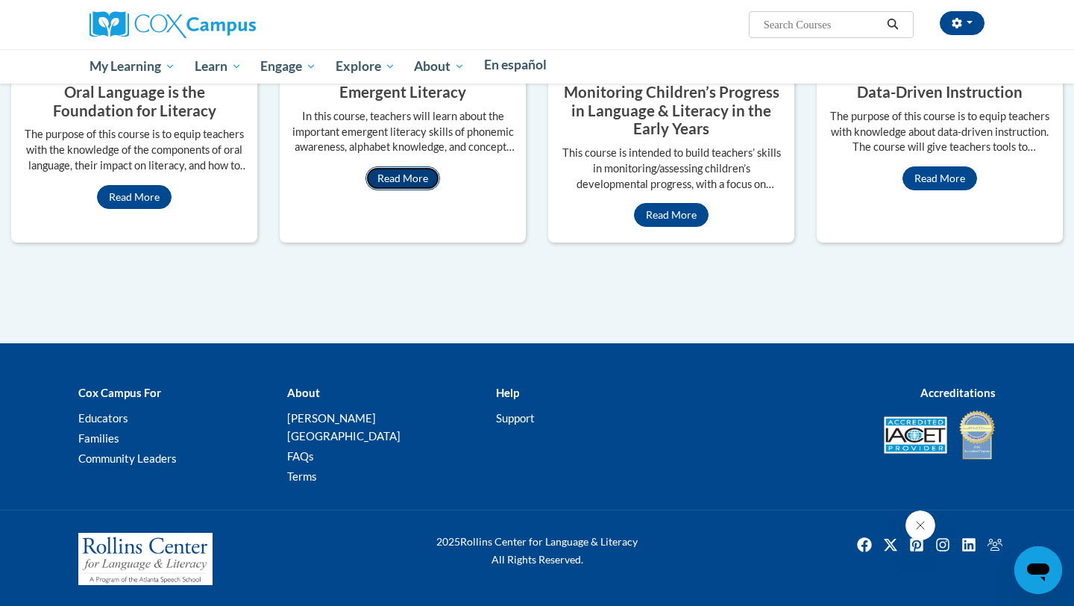
click at [369, 190] on link "Read More" at bounding box center [403, 178] width 75 height 24
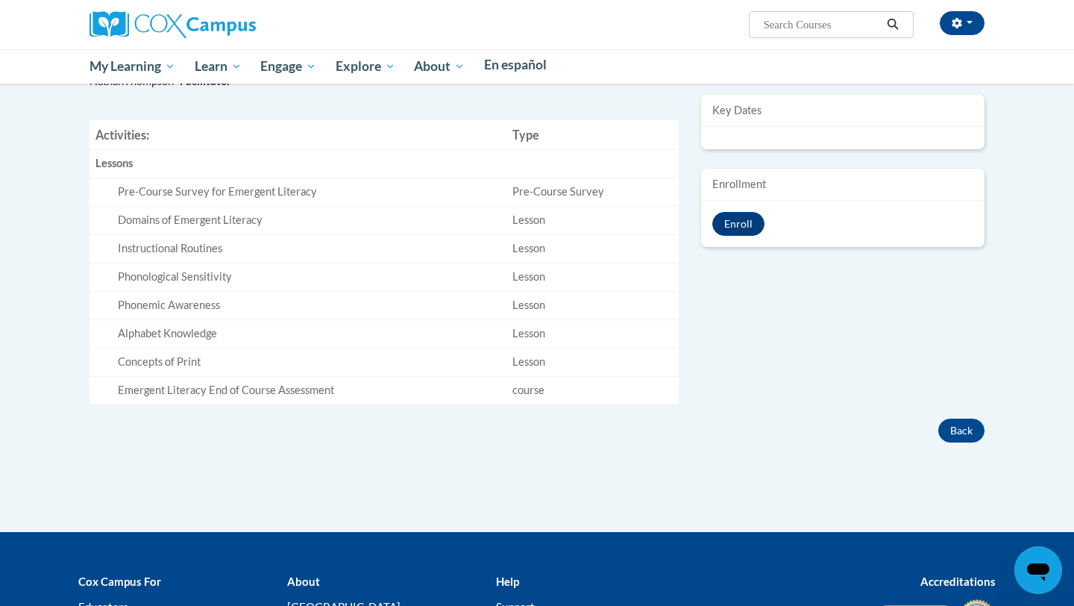
scroll to position [562, 0]
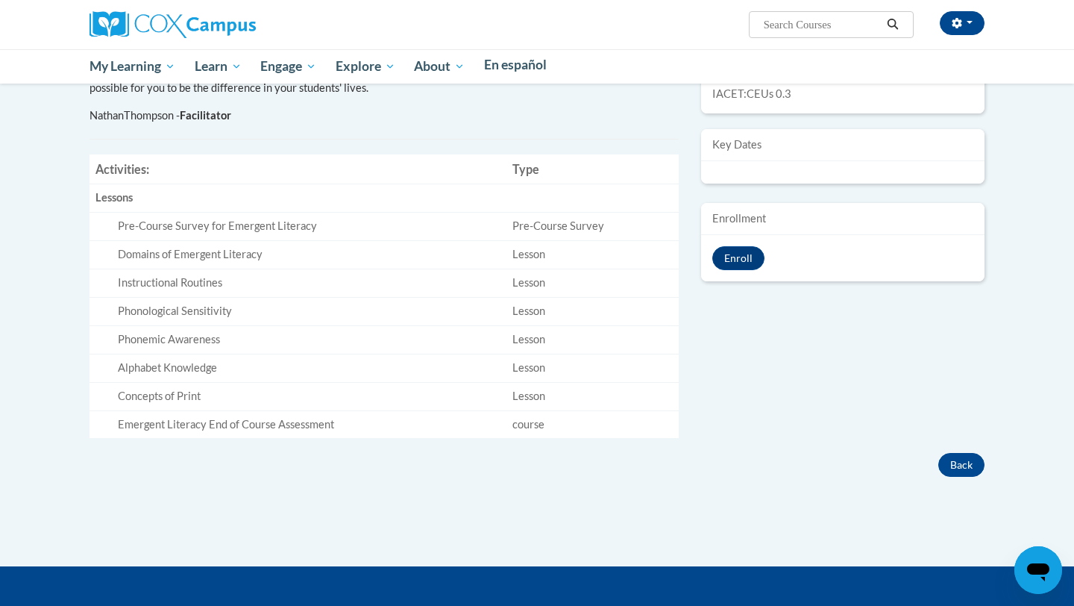
click at [319, 234] on div "Pre-Course Survey for Emergent Literacy" at bounding box center [309, 227] width 383 height 16
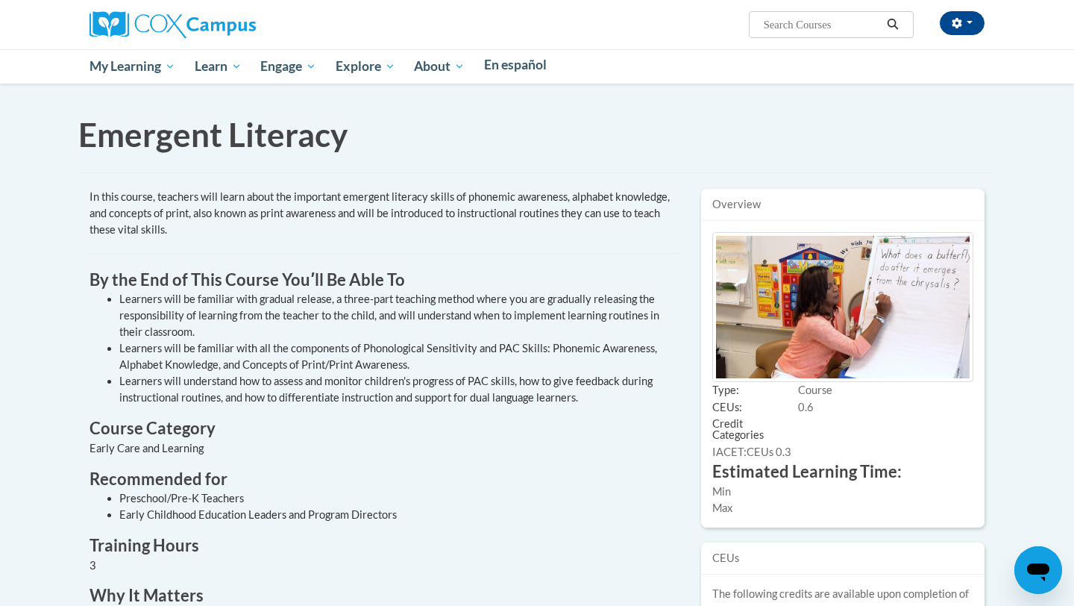
scroll to position [0, 0]
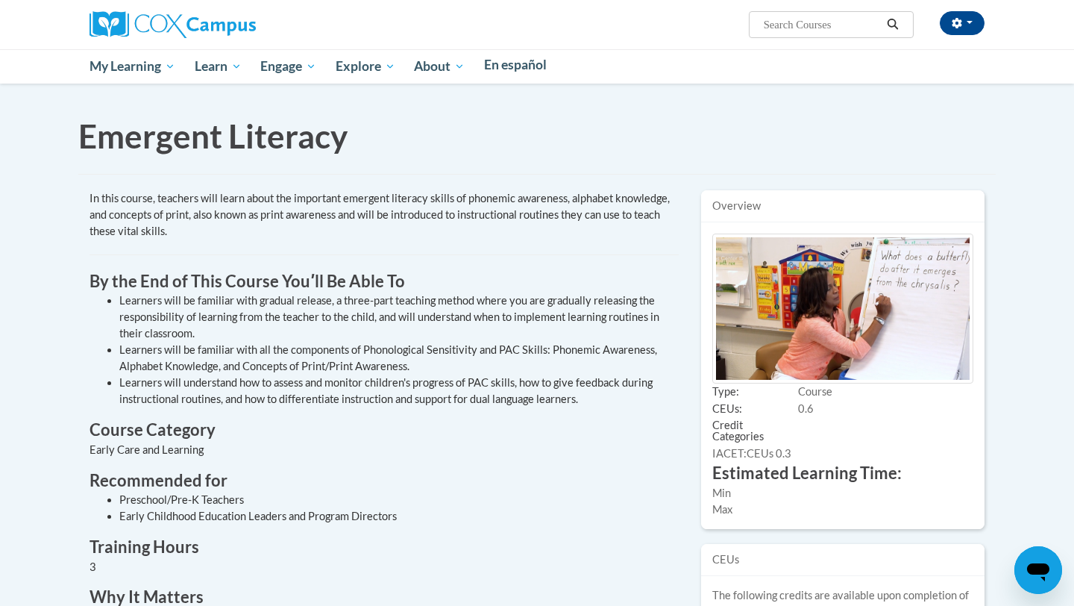
click at [882, 34] on input "Search..." at bounding box center [822, 25] width 119 height 18
type input "early literacy"
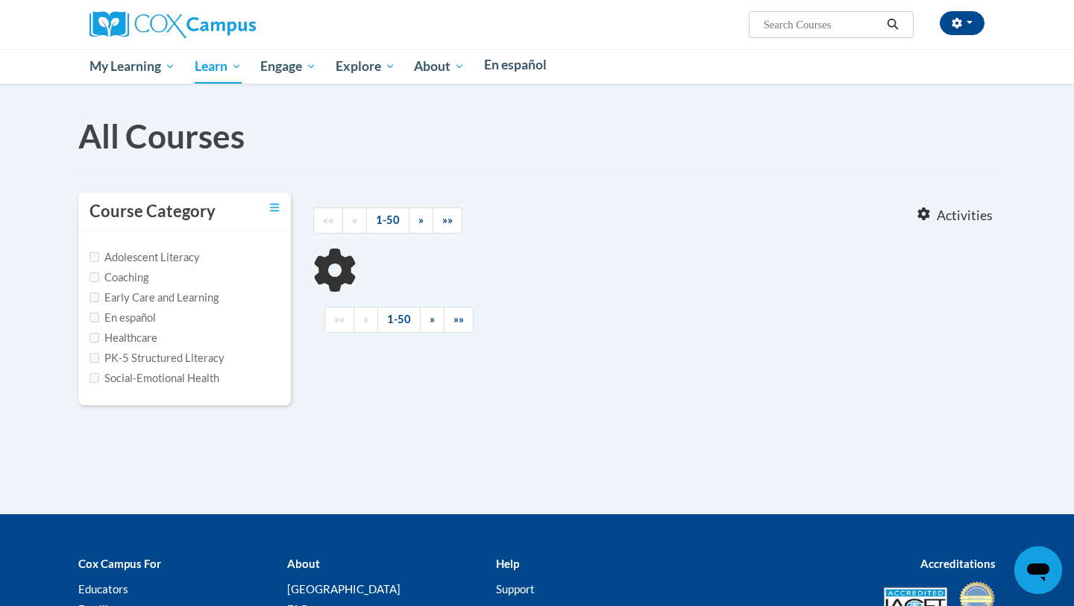
type input "early literacy"
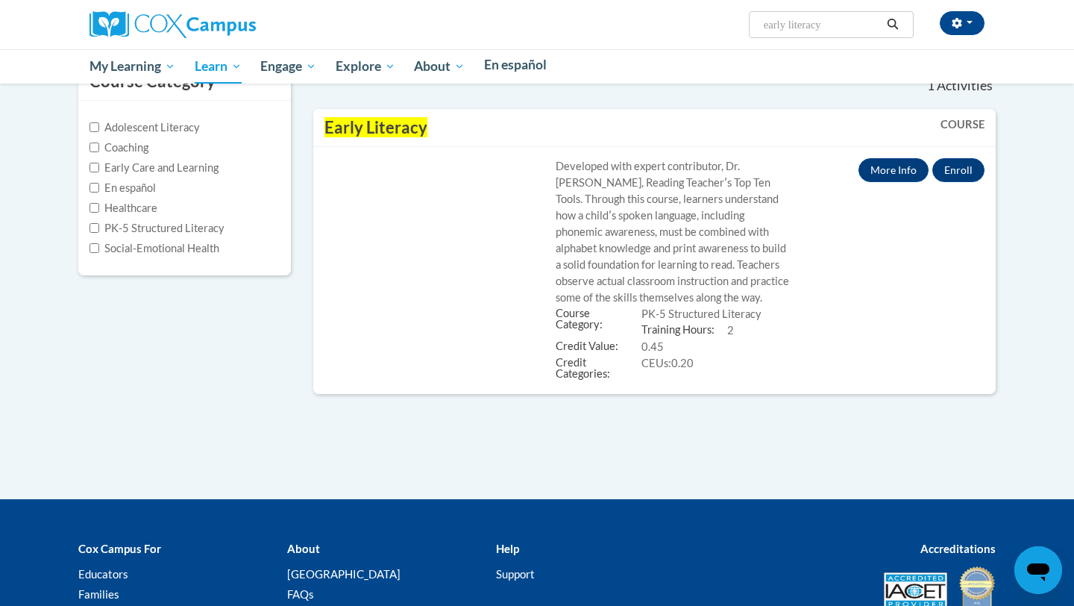
scroll to position [127, 0]
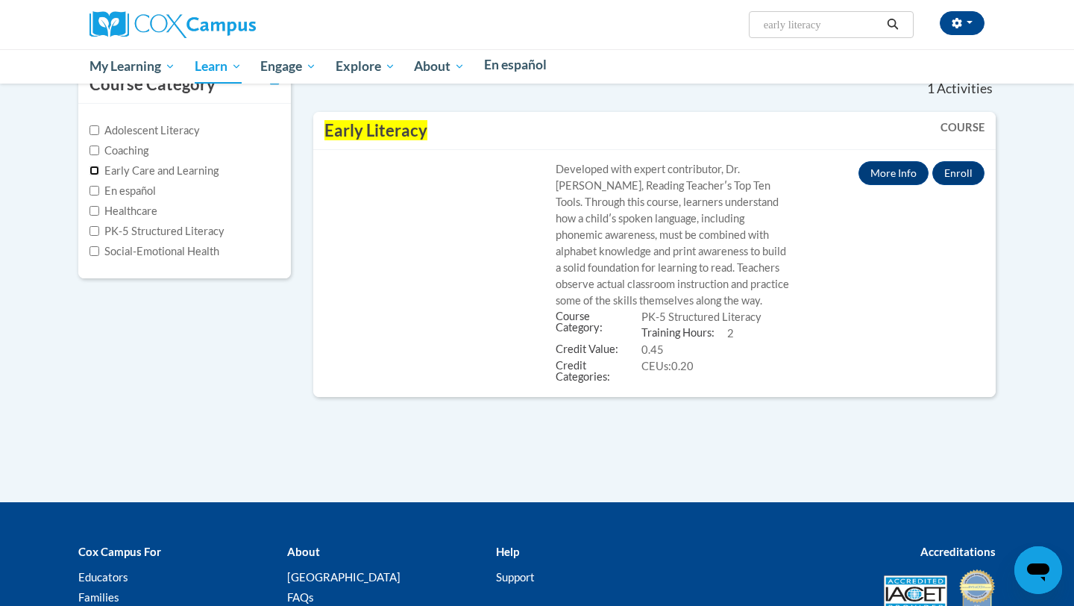
click at [99, 175] on input "Early Care and Learning" at bounding box center [95, 171] width 10 height 10
checkbox input "true"
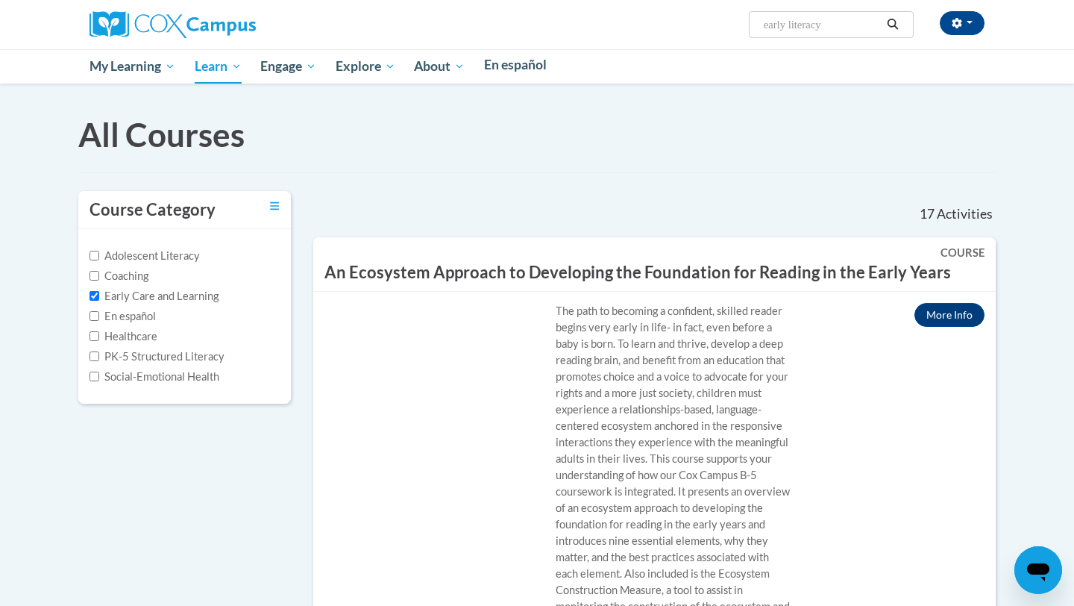
scroll to position [0, 3]
click at [0, 0] on ol "Home Learn All Courses" at bounding box center [0, 0] width 0 height 0
click at [0, 0] on link "Learn" at bounding box center [0, 0] width 0 height 0
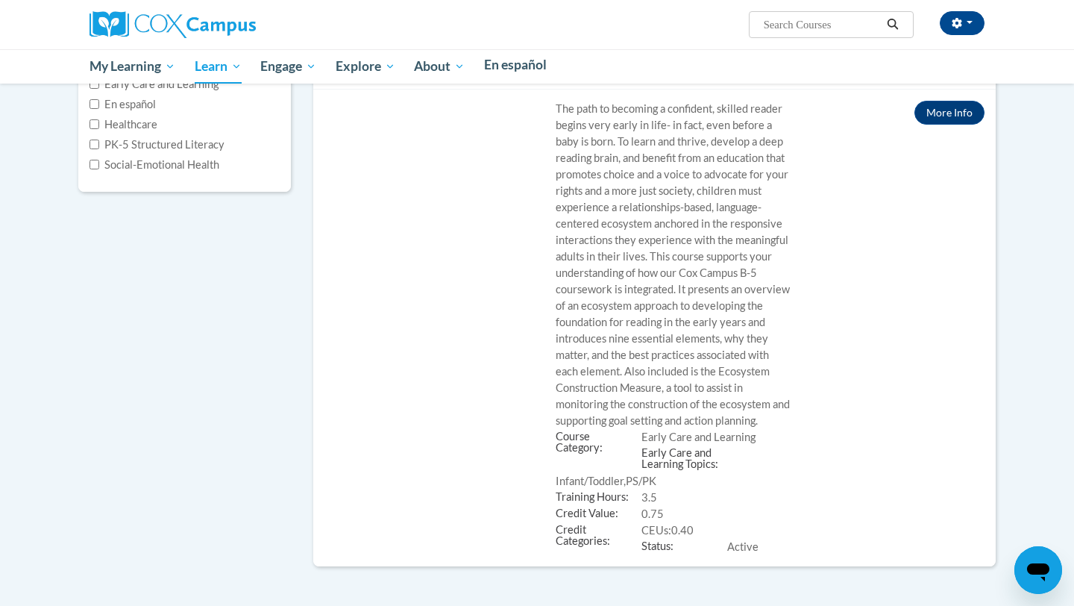
scroll to position [215, 0]
click at [0, 0] on button "Open" at bounding box center [0, 0] width 0 height 0
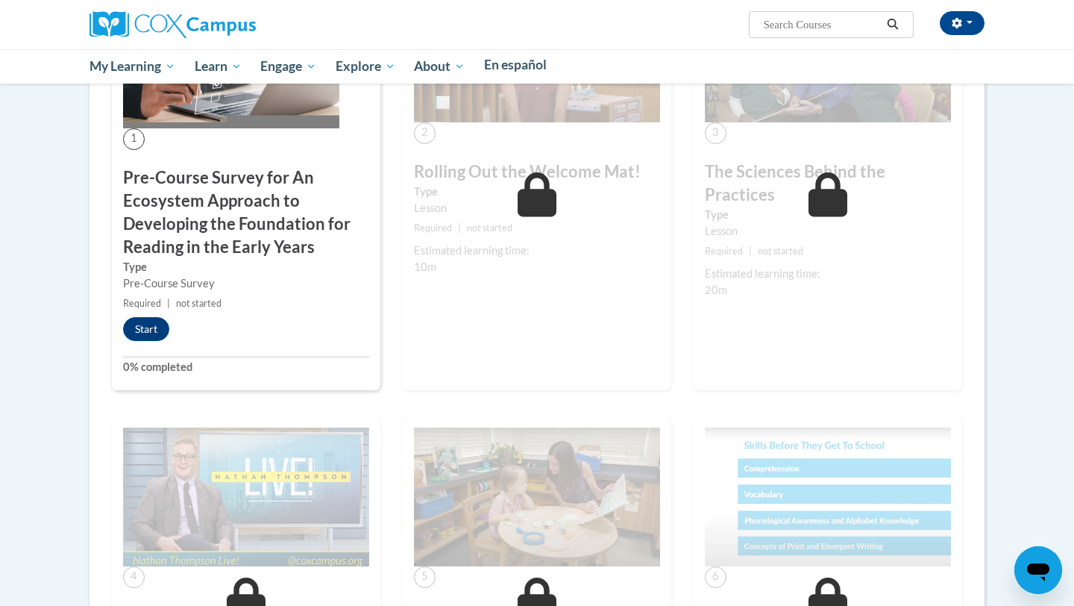
scroll to position [1288, 0]
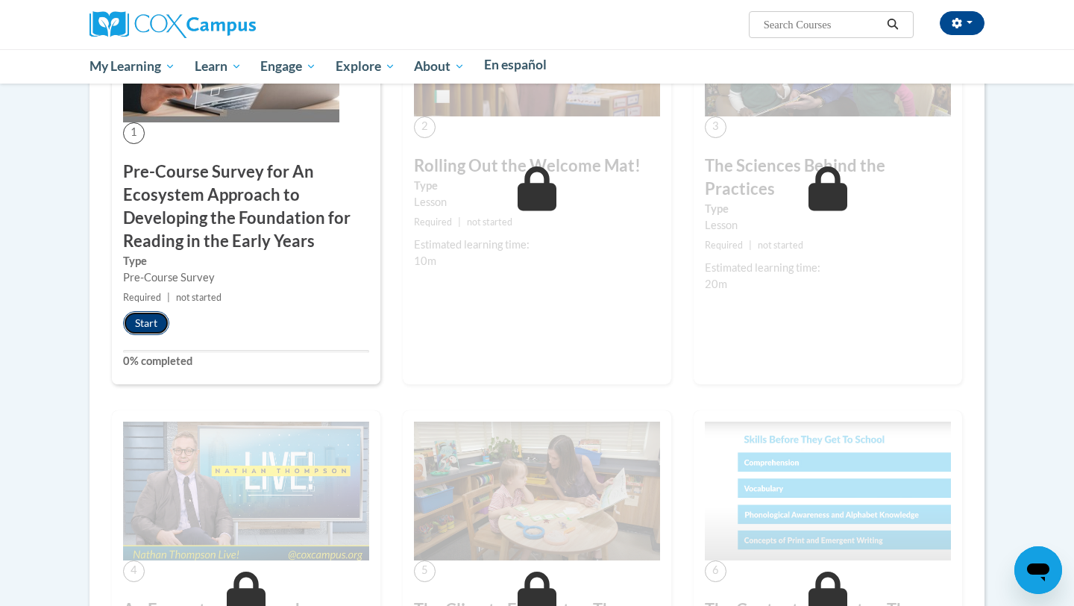
click at [169, 335] on button "Start" at bounding box center [146, 323] width 46 height 24
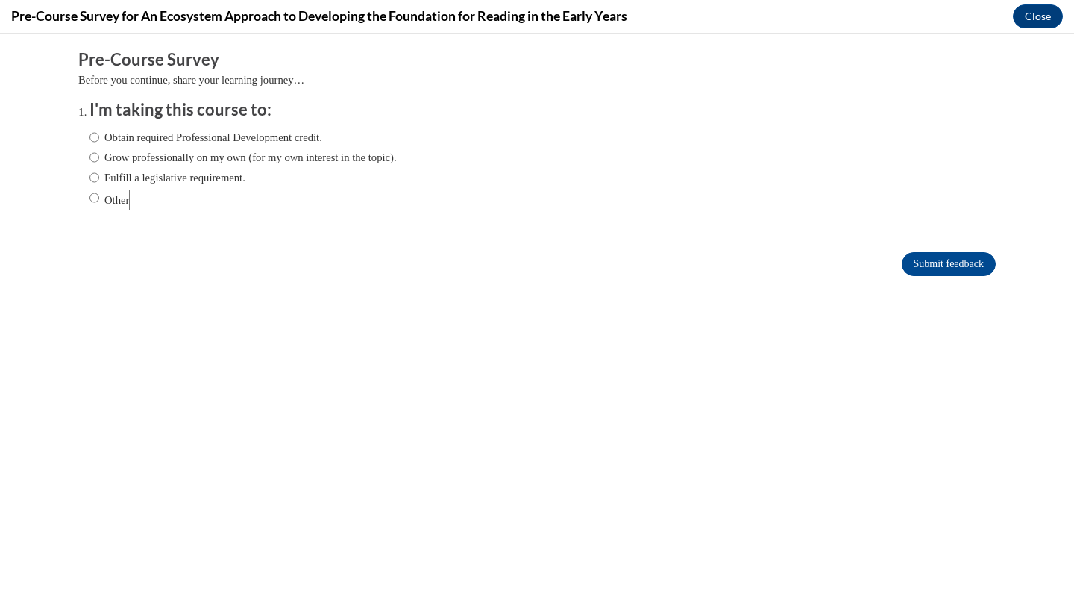
scroll to position [0, 0]
